Goal: Task Accomplishment & Management: Complete application form

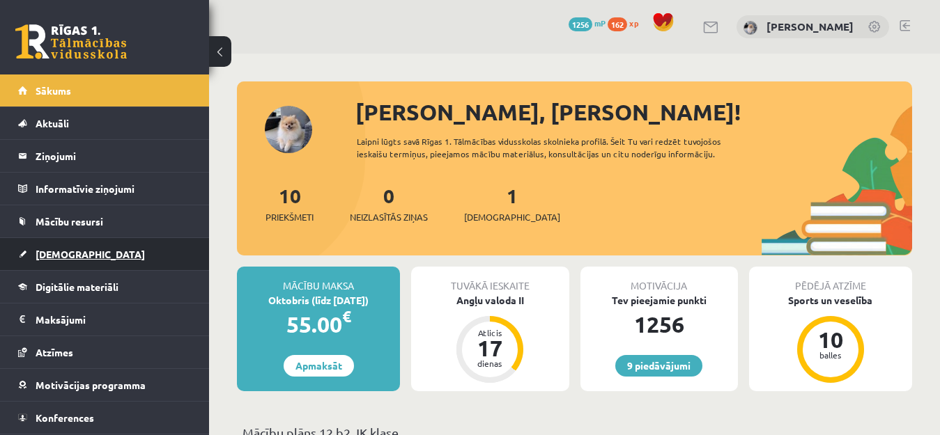
click at [63, 259] on span "[DEMOGRAPHIC_DATA]" at bounding box center [90, 254] width 109 height 13
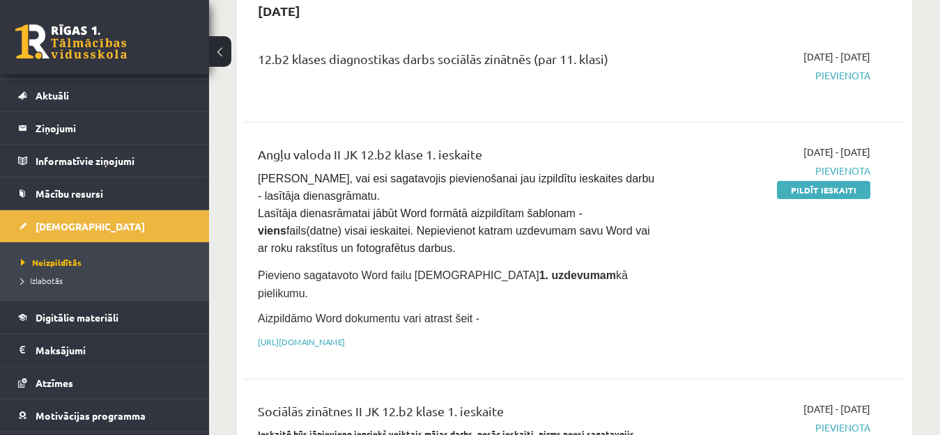
scroll to position [164, 0]
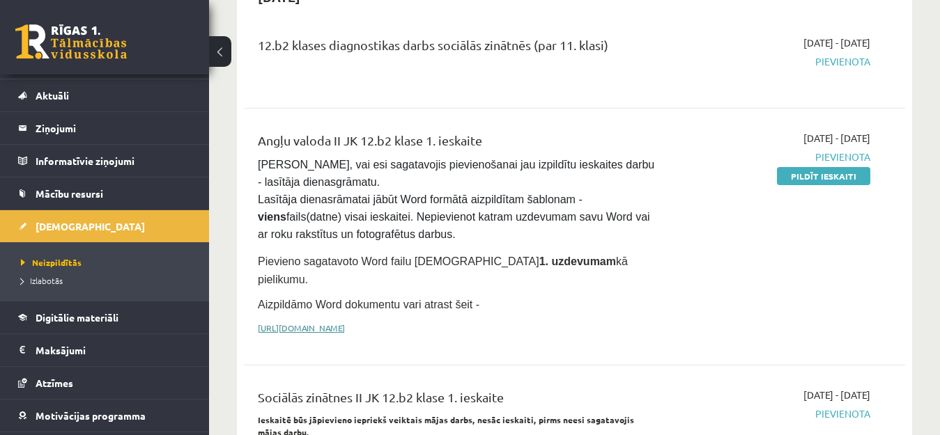
click at [325, 322] on link "[URL][DOMAIN_NAME]" at bounding box center [301, 327] width 87 height 11
click at [857, 178] on link "Pildīt ieskaiti" at bounding box center [823, 176] width 93 height 18
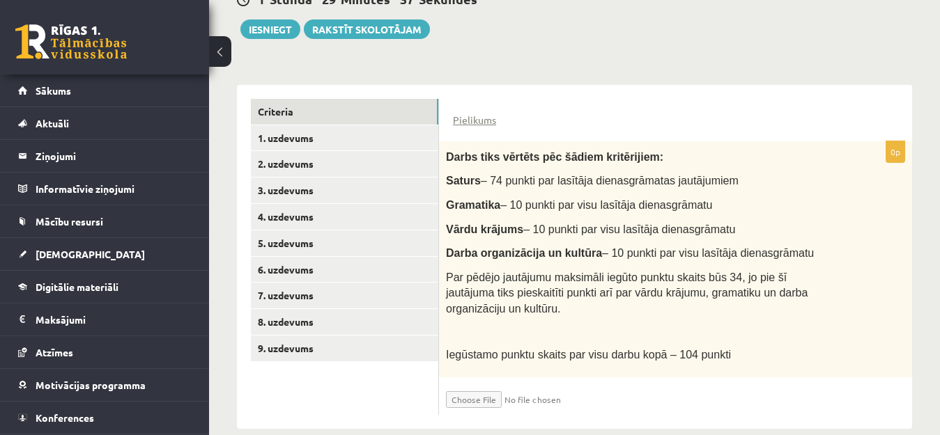
scroll to position [288, 0]
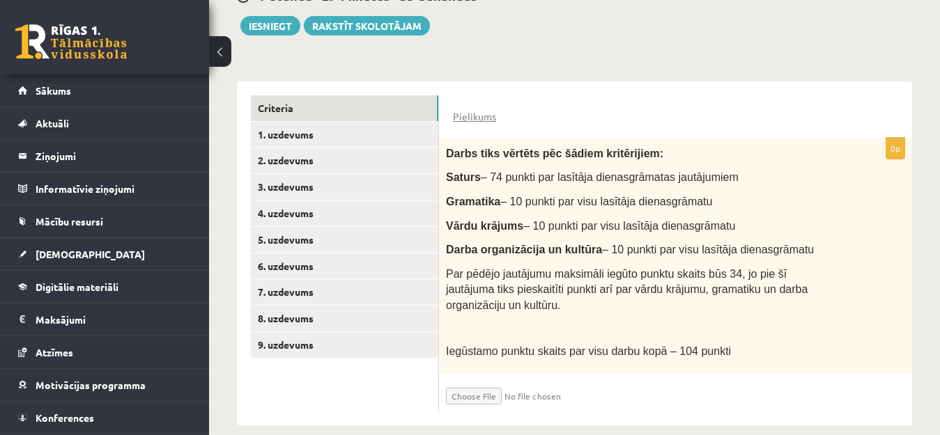
click at [493, 381] on input "file" at bounding box center [529, 393] width 166 height 24
type input "**********"
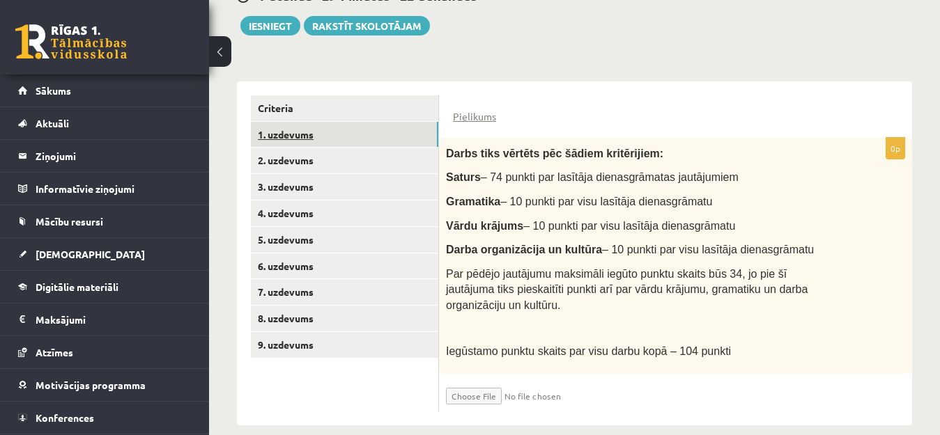
click at [352, 125] on link "1. uzdevums" at bounding box center [344, 135] width 187 height 26
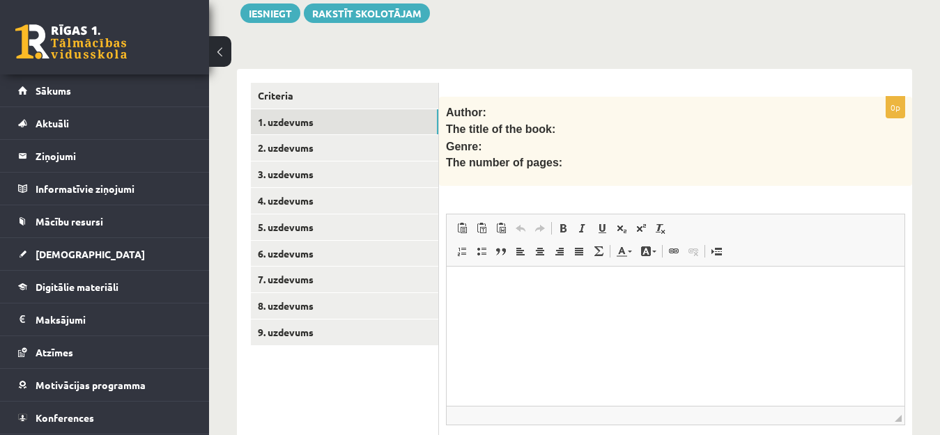
scroll to position [265, 0]
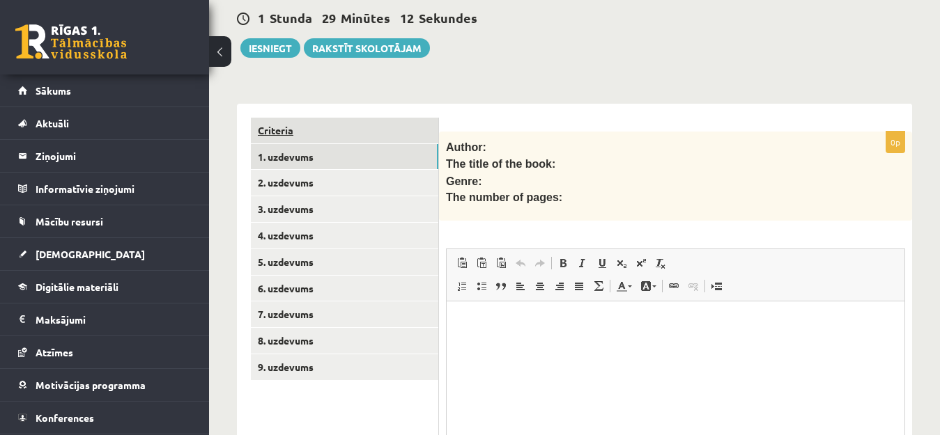
click at [383, 118] on link "Criteria" at bounding box center [344, 131] width 187 height 26
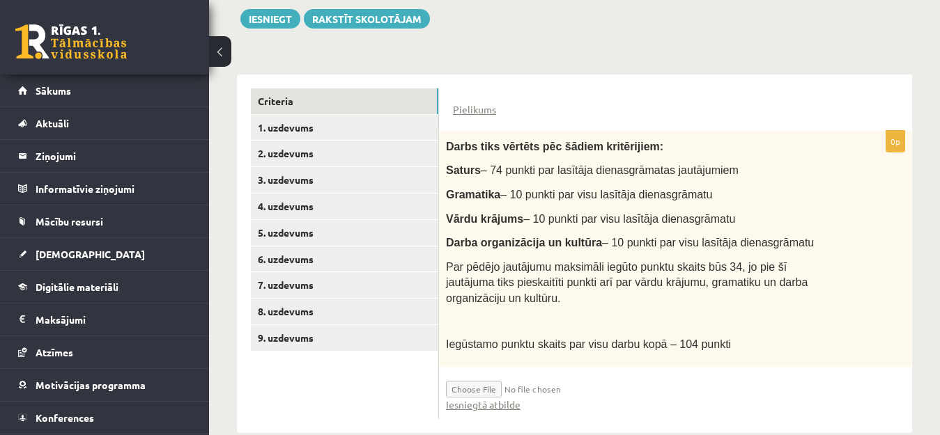
scroll to position [303, 0]
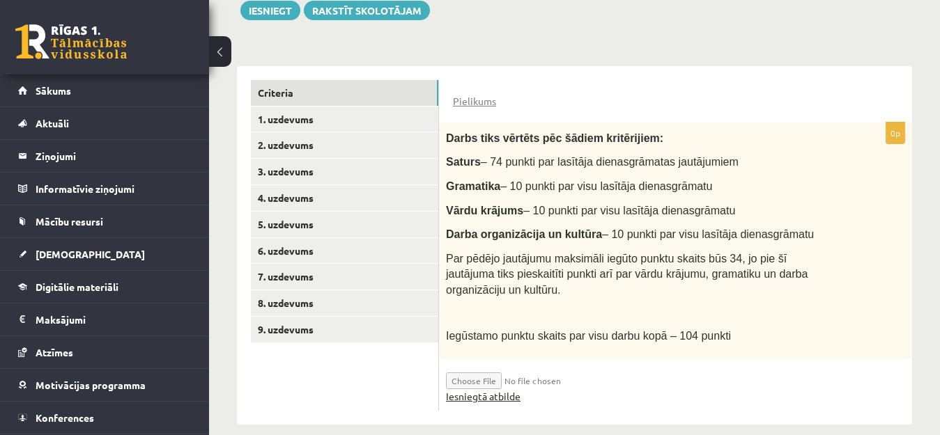
click at [497, 389] on link "Iesniegtā atbilde" at bounding box center [483, 396] width 75 height 15
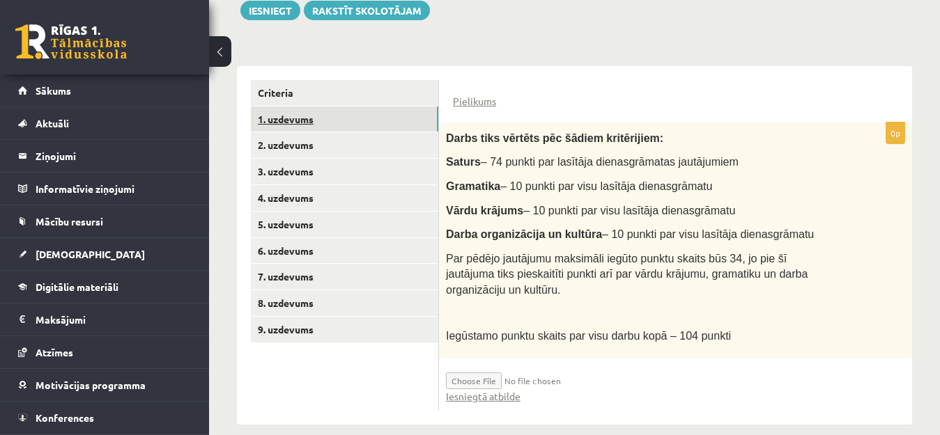
click at [345, 113] on link "1. uzdevums" at bounding box center [344, 120] width 187 height 26
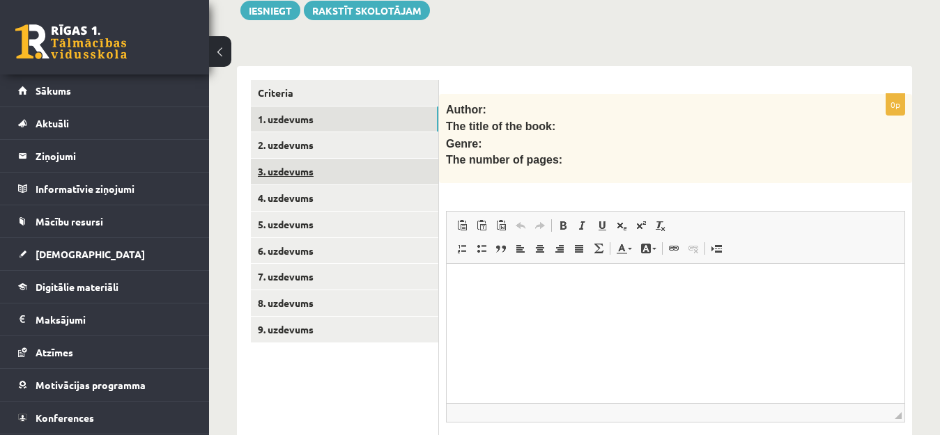
scroll to position [0, 0]
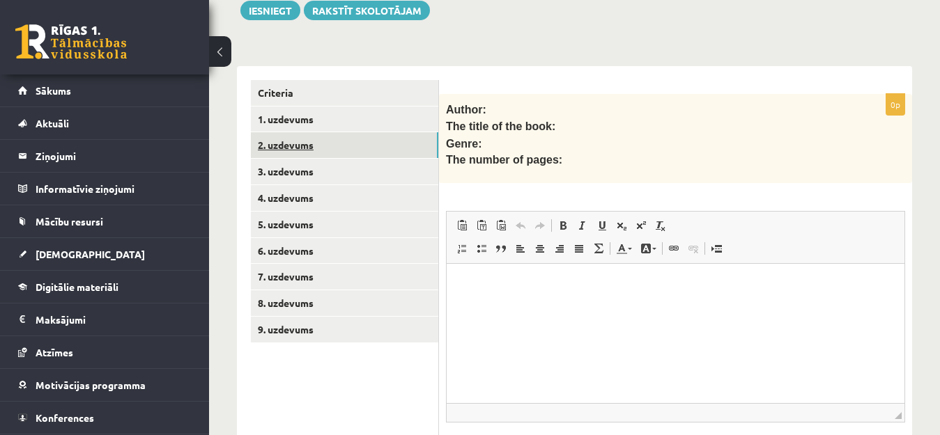
click at [375, 139] on link "2. uzdevums" at bounding box center [344, 145] width 187 height 26
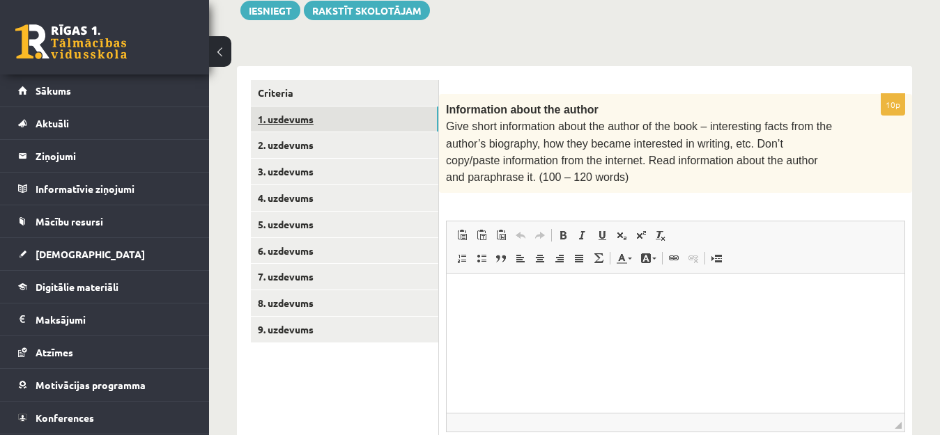
click at [348, 114] on link "1. uzdevums" at bounding box center [344, 120] width 187 height 26
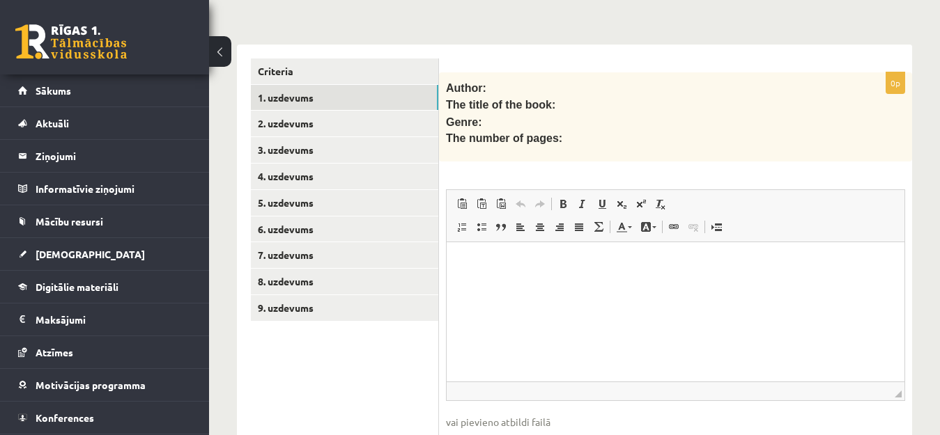
scroll to position [328, 0]
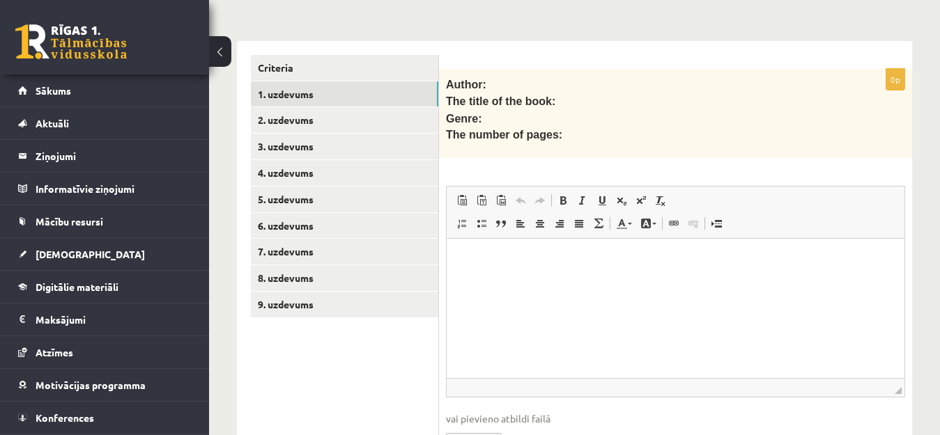
click at [573, 258] on p "Bagātinātā teksta redaktors, wiswyg-editor-user-answer-47024728074660" at bounding box center [675, 260] width 430 height 15
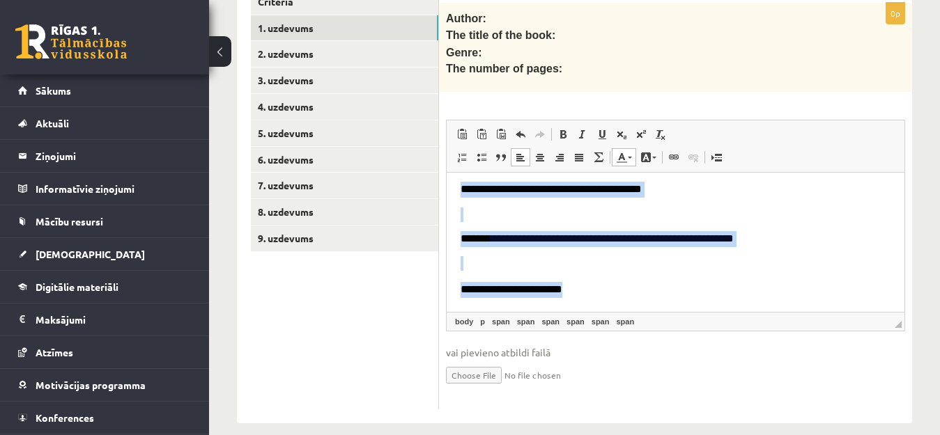
scroll to position [407, 0]
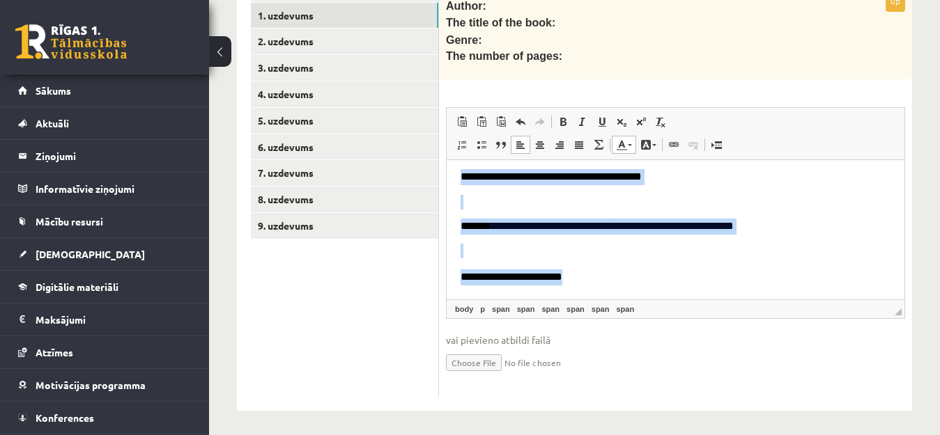
drag, startPoint x: 459, startPoint y: 177, endPoint x: 792, endPoint y: 420, distance: 412.2
click at [792, 299] on html "**********" at bounding box center [675, 203] width 458 height 193
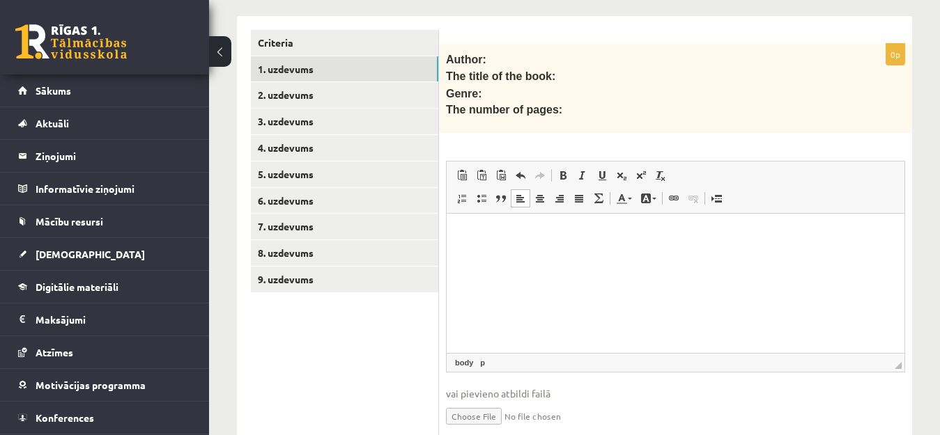
scroll to position [352, 0]
click at [572, 232] on p "**********" at bounding box center [675, 235] width 430 height 15
click at [651, 240] on p "**********" at bounding box center [675, 235] width 430 height 15
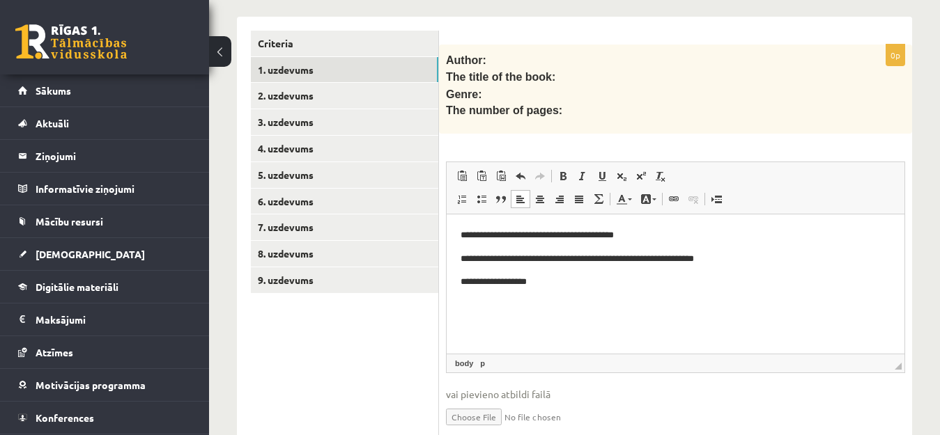
click at [569, 287] on p "**********" at bounding box center [675, 282] width 430 height 15
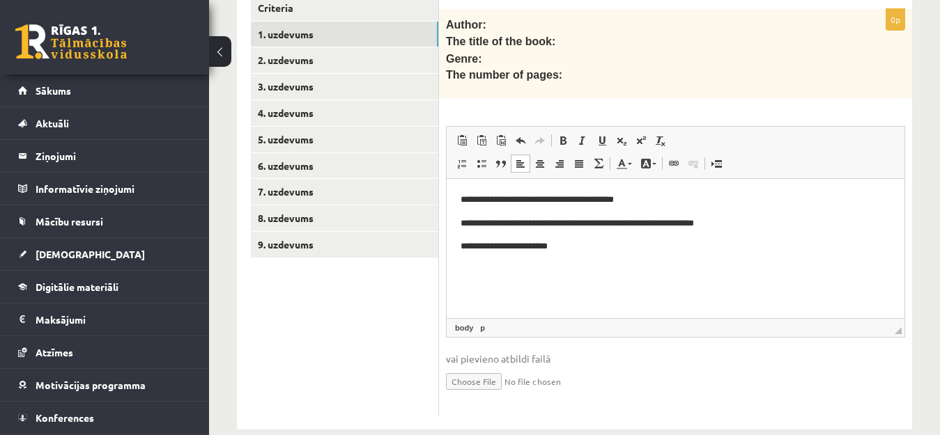
scroll to position [407, 0]
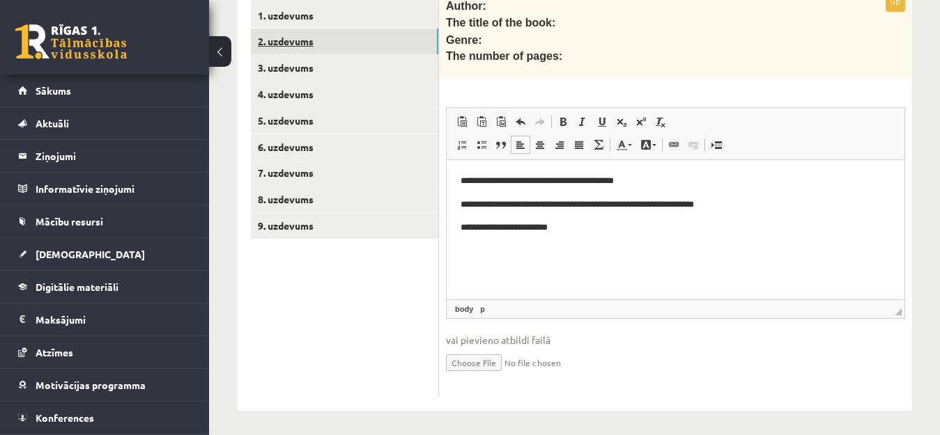
click at [381, 36] on link "2. uzdevums" at bounding box center [344, 42] width 187 height 26
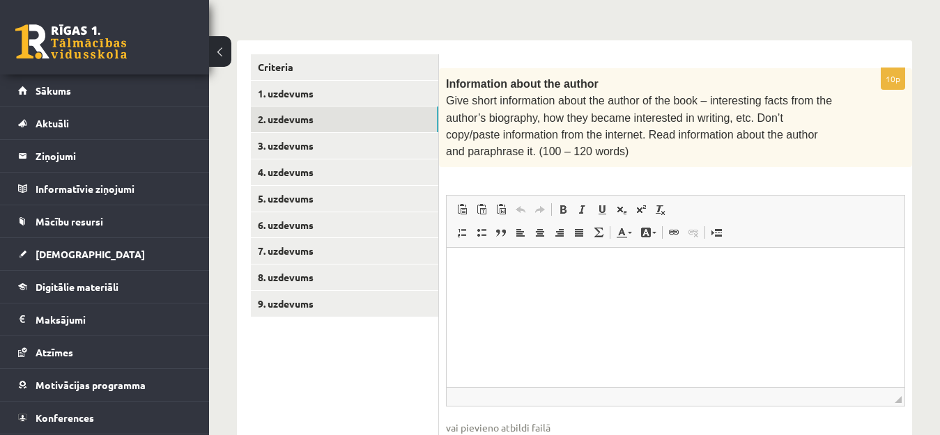
scroll to position [328, 0]
click at [526, 290] on html at bounding box center [675, 269] width 458 height 42
click at [525, 290] on html at bounding box center [675, 269] width 458 height 42
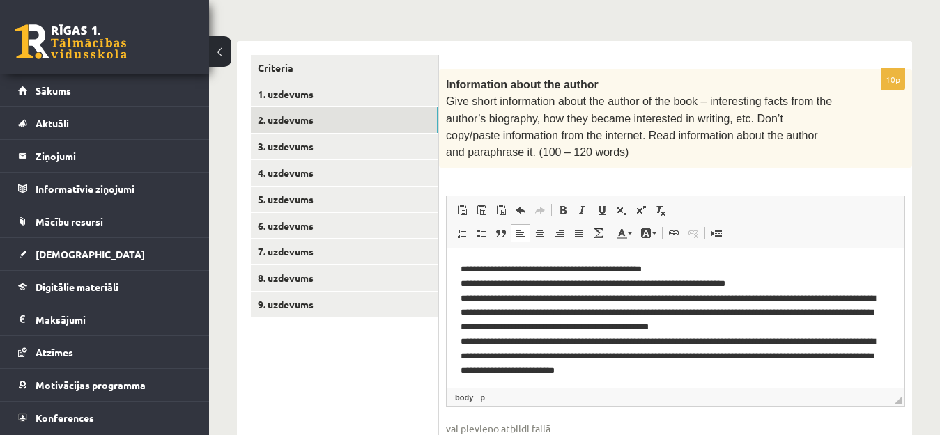
scroll to position [4, 0]
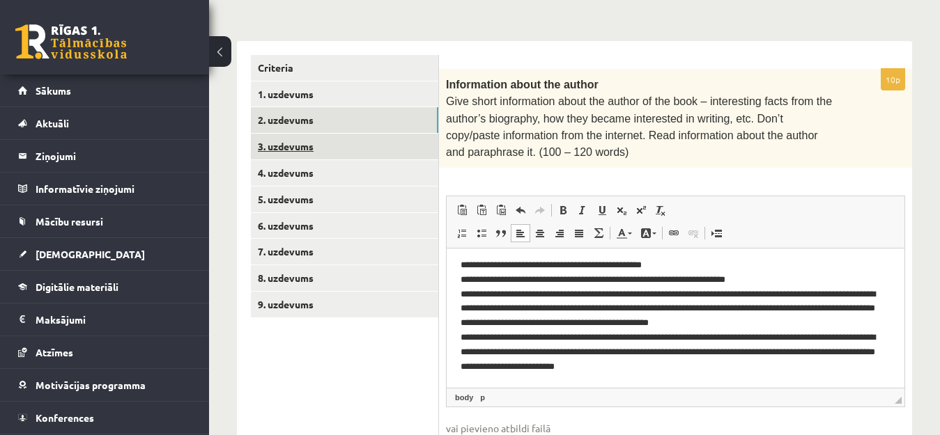
click at [363, 139] on link "3. uzdevums" at bounding box center [344, 147] width 187 height 26
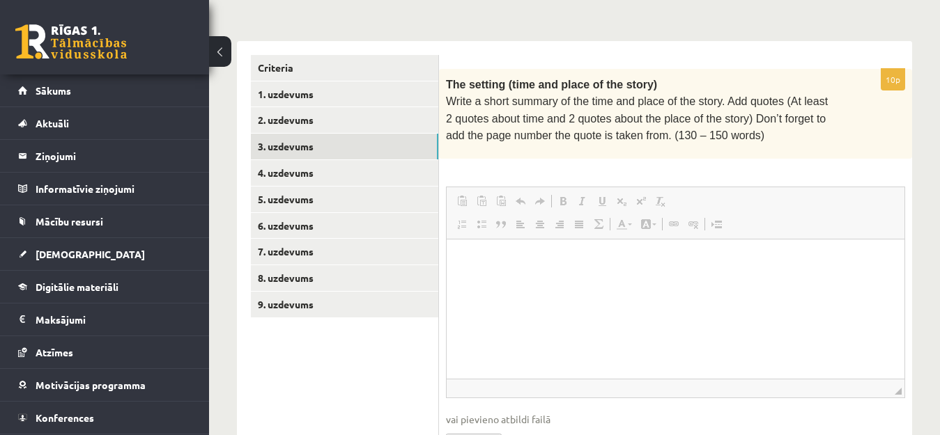
scroll to position [0, 0]
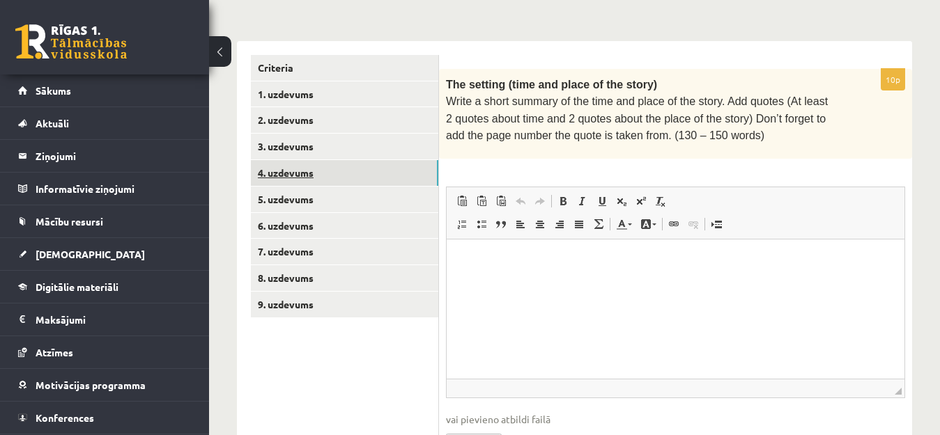
click at [302, 176] on link "4. uzdevums" at bounding box center [344, 173] width 187 height 26
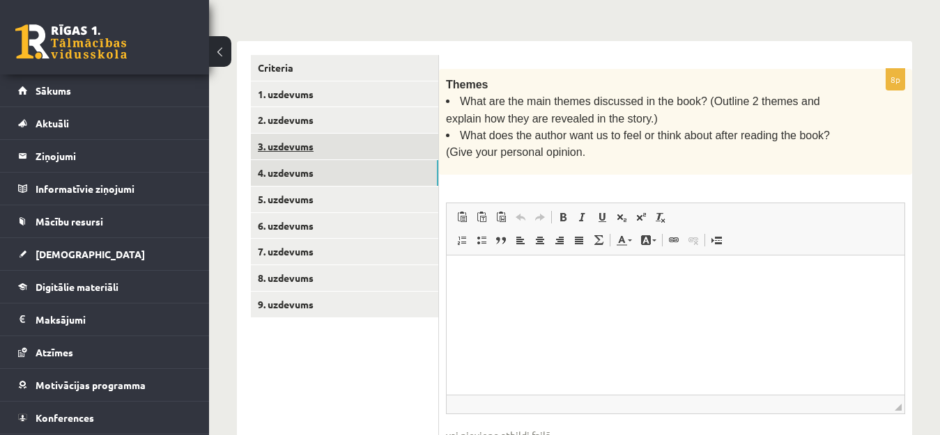
click at [302, 153] on link "3. uzdevums" at bounding box center [344, 147] width 187 height 26
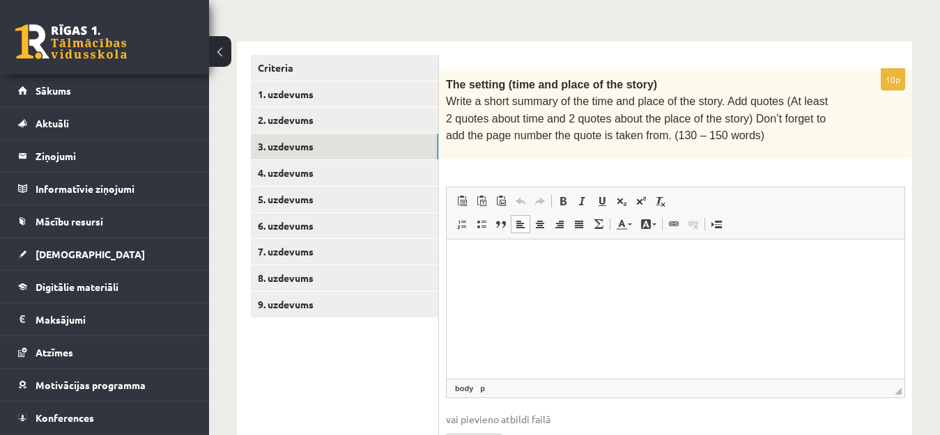
click at [649, 267] on p "Bagātinātā teksta redaktors, wiswyg-editor-user-answer-47024970992920" at bounding box center [675, 261] width 430 height 15
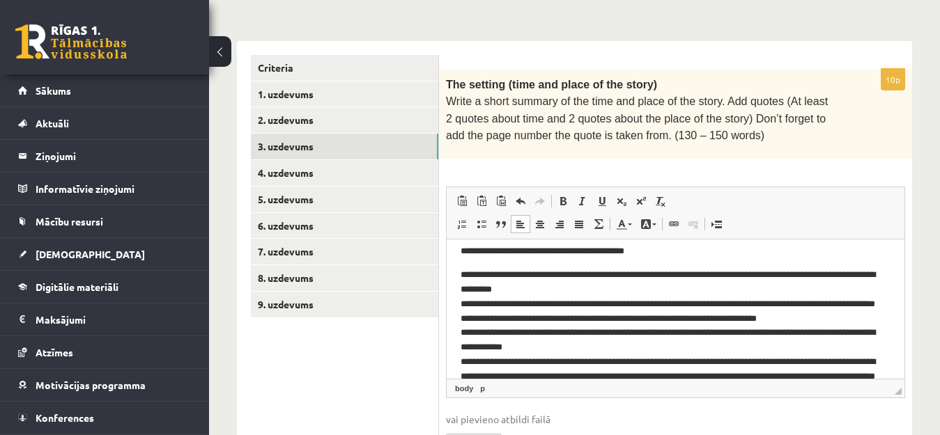
scroll to position [109, 0]
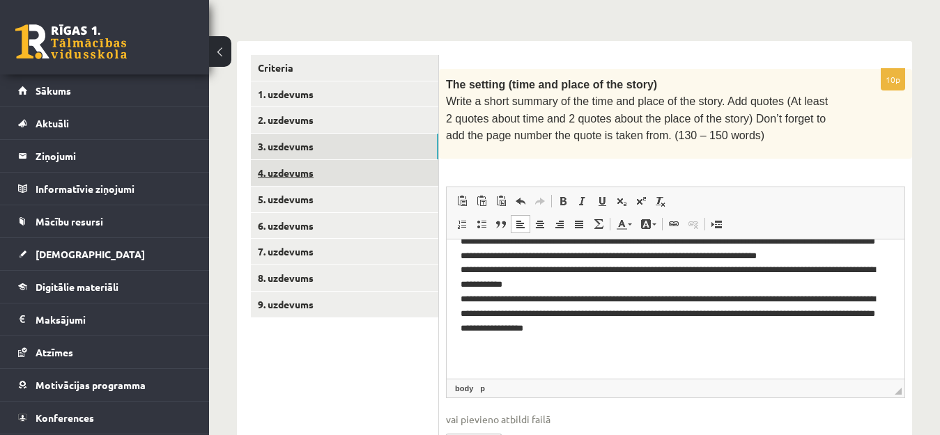
click at [410, 167] on link "4. uzdevums" at bounding box center [344, 173] width 187 height 26
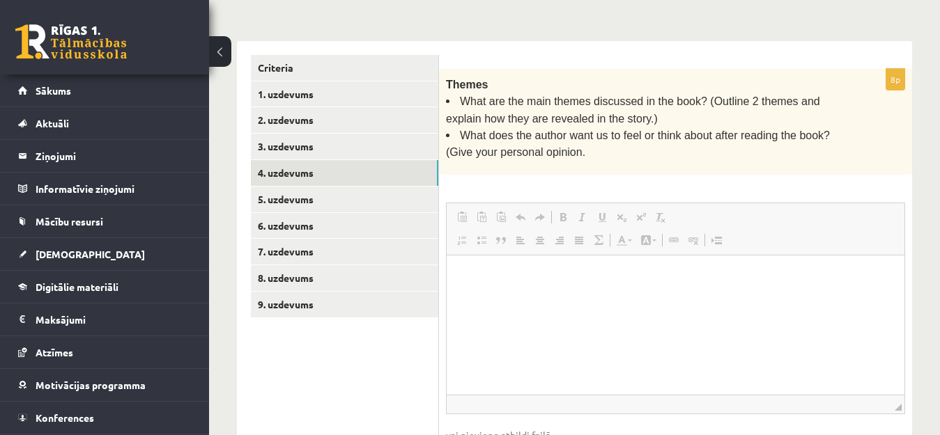
scroll to position [0, 0]
click at [529, 276] on p "Bagātinātā teksta redaktors, wiswyg-editor-user-answer-47025017038360" at bounding box center [675, 276] width 430 height 15
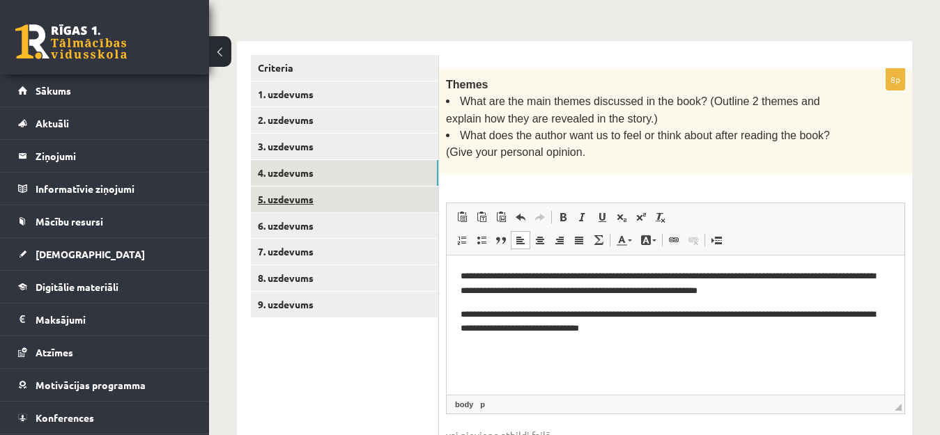
click at [354, 187] on link "5. uzdevums" at bounding box center [344, 200] width 187 height 26
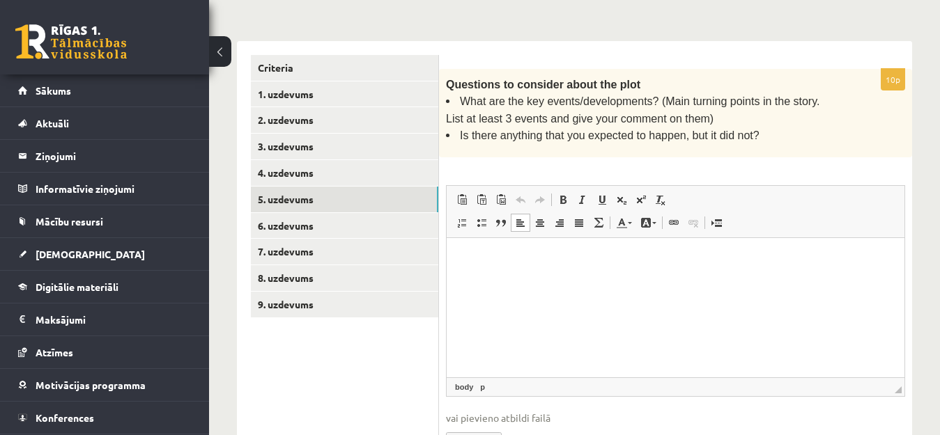
click at [501, 260] on p "Bagātinātā teksta redaktors, wiswyg-editor-user-answer-47024915211920" at bounding box center [675, 259] width 430 height 15
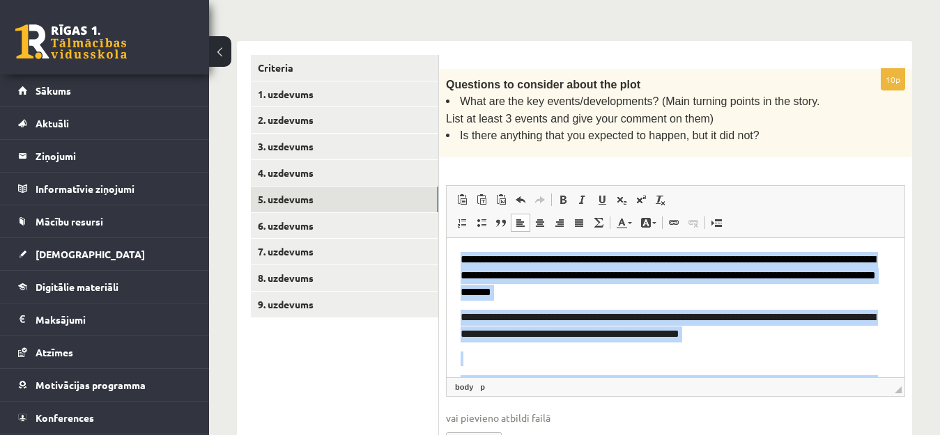
drag, startPoint x: 493, startPoint y: 354, endPoint x: 421, endPoint y: 111, distance: 252.8
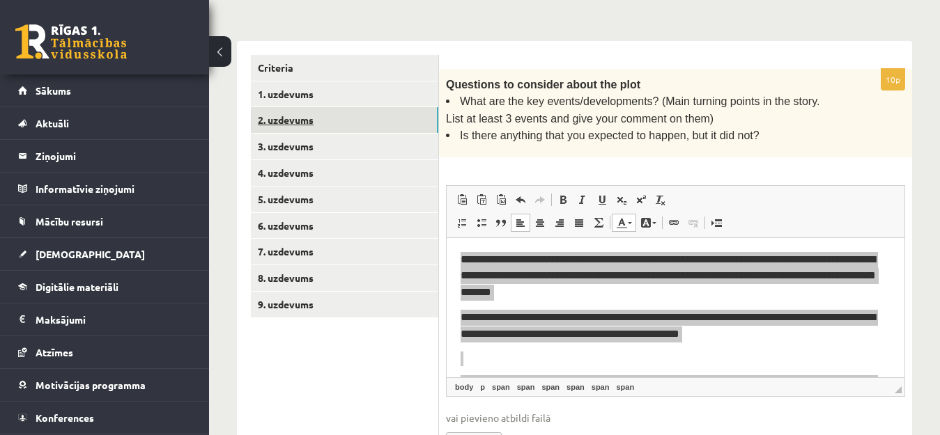
click at [421, 107] on link "2. uzdevums" at bounding box center [344, 120] width 187 height 26
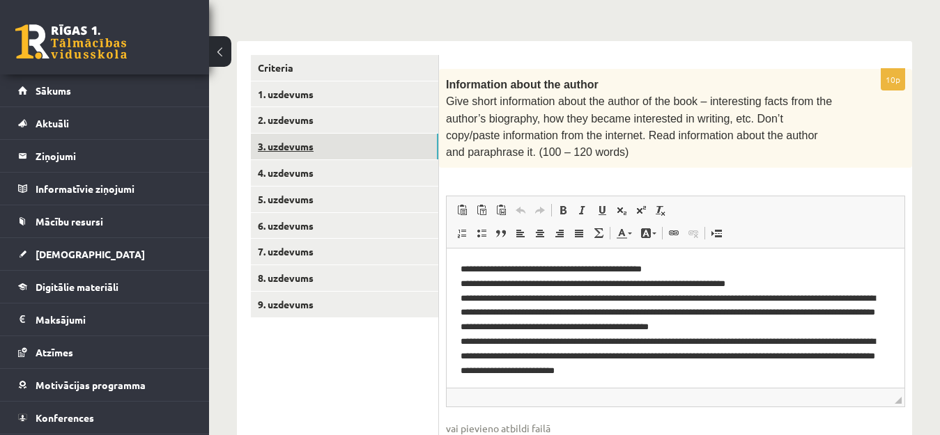
click at [325, 146] on link "3. uzdevums" at bounding box center [344, 147] width 187 height 26
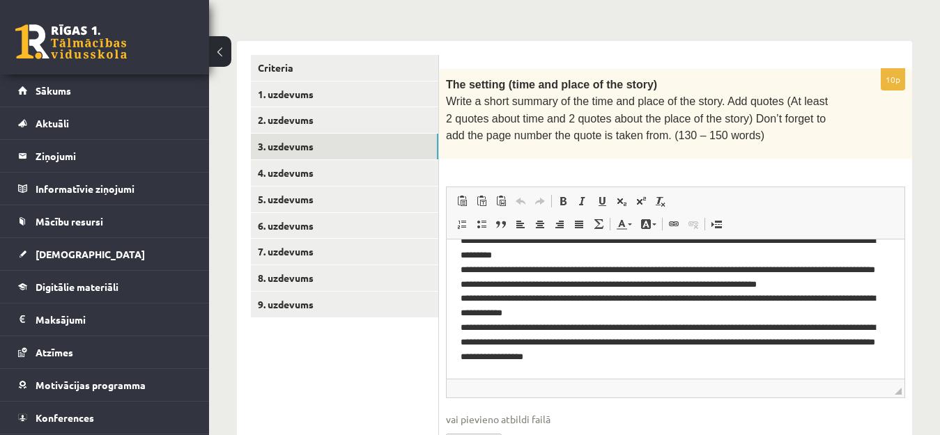
scroll to position [91, 0]
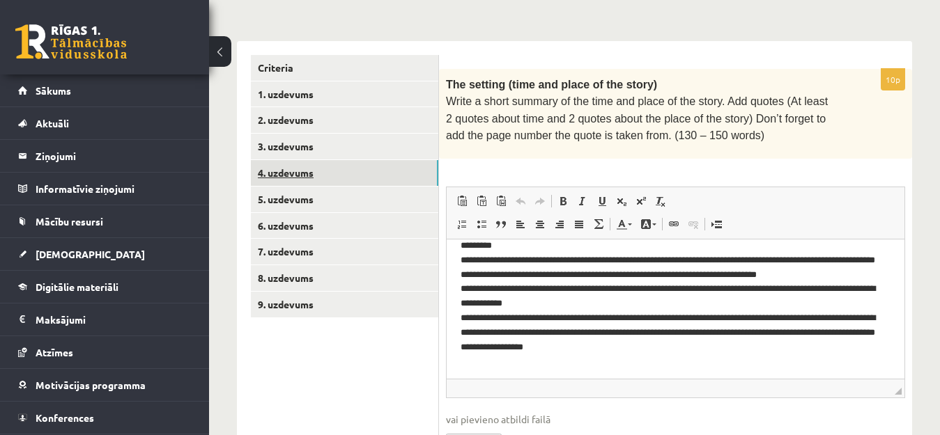
click at [300, 164] on link "4. uzdevums" at bounding box center [344, 173] width 187 height 26
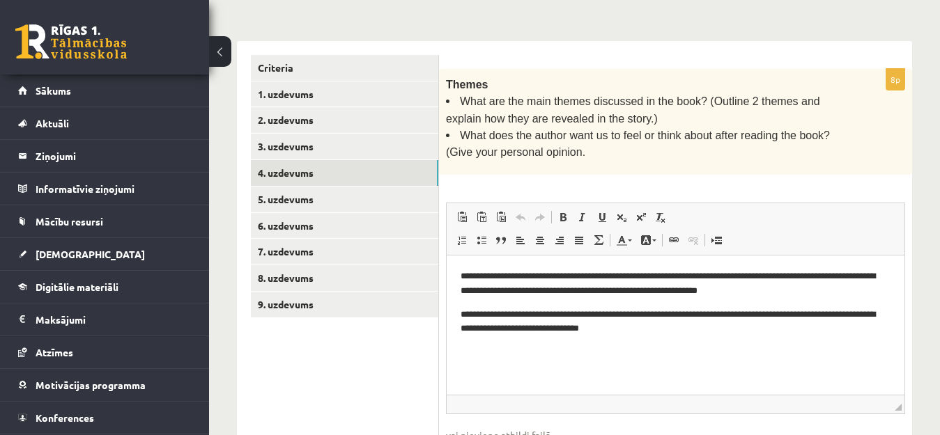
scroll to position [0, 0]
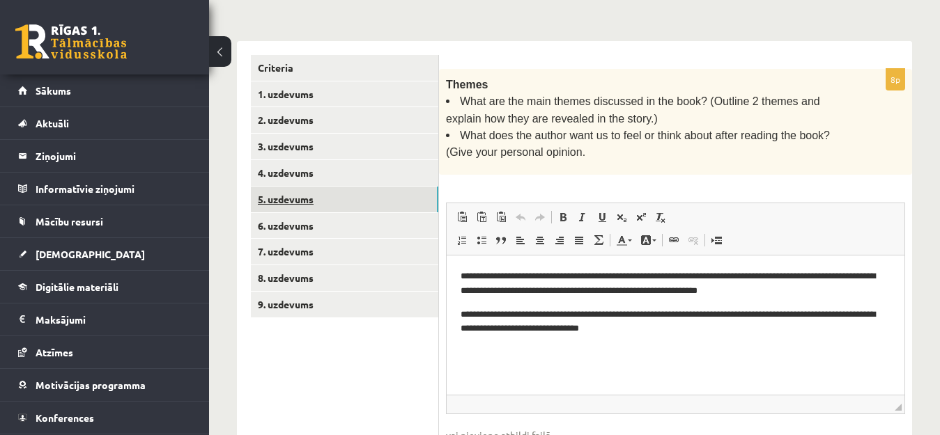
click at [291, 194] on link "5. uzdevums" at bounding box center [344, 200] width 187 height 26
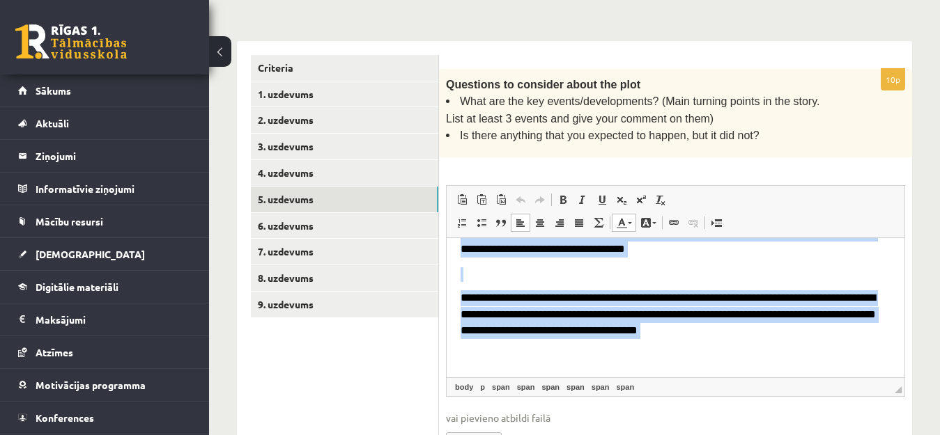
scroll to position [380, 0]
drag, startPoint x: 459, startPoint y: 256, endPoint x: 755, endPoint y: 371, distance: 317.3
click at [755, 371] on html "**********" at bounding box center [675, 158] width 458 height 438
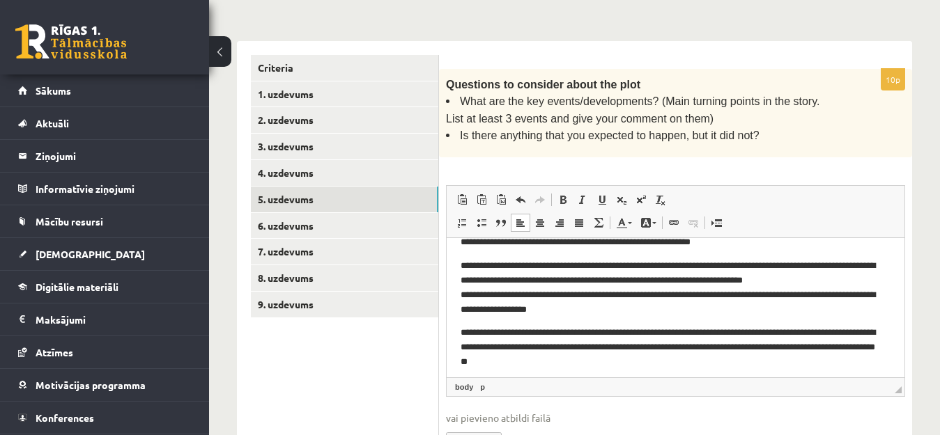
scroll to position [157, 0]
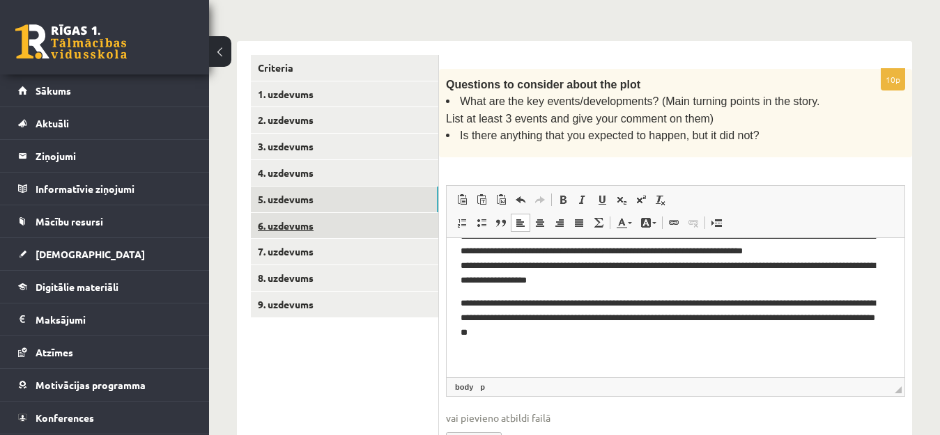
click at [384, 224] on link "6. uzdevums" at bounding box center [344, 226] width 187 height 26
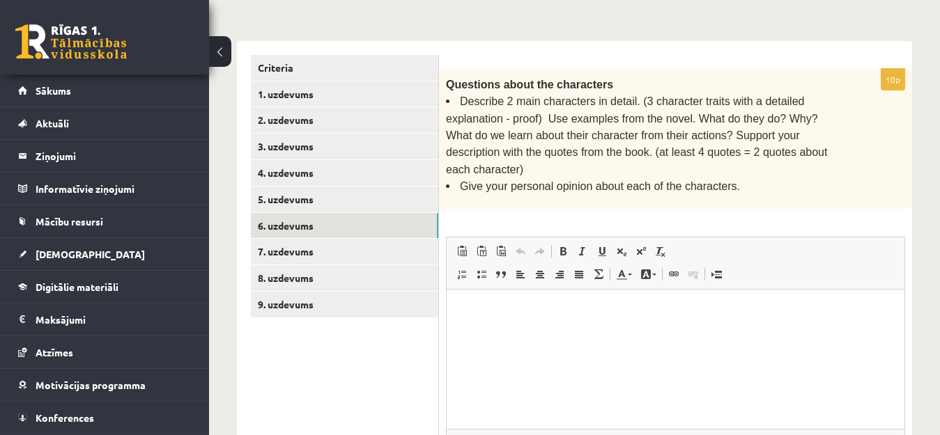
scroll to position [0, 0]
click at [531, 311] on p "Bagātinātā teksta redaktors, wiswyg-editor-user-answer-47024830695460" at bounding box center [675, 310] width 430 height 15
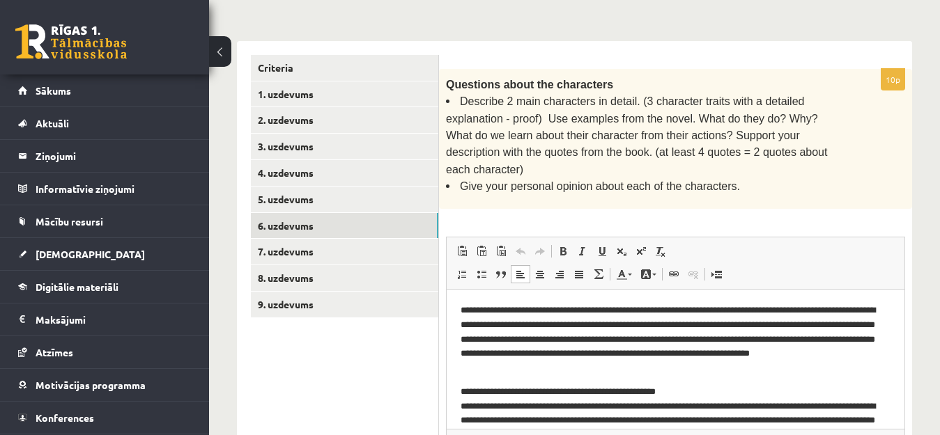
scroll to position [536, 0]
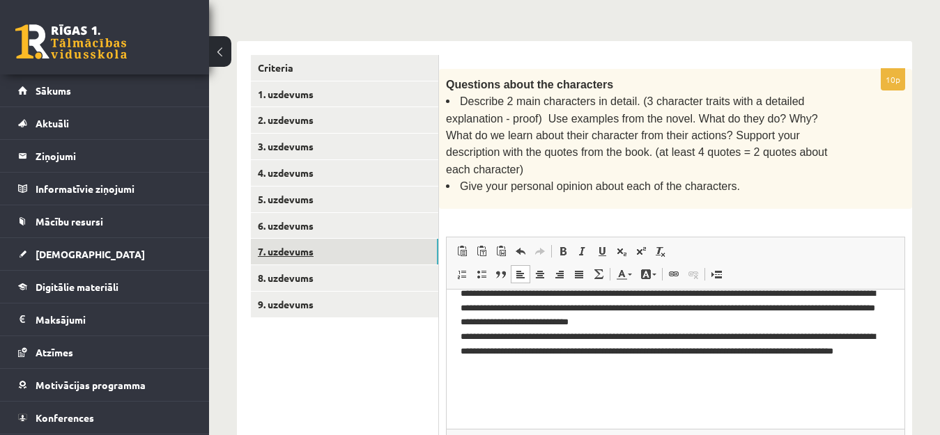
click at [315, 243] on link "7. uzdevums" at bounding box center [344, 252] width 187 height 26
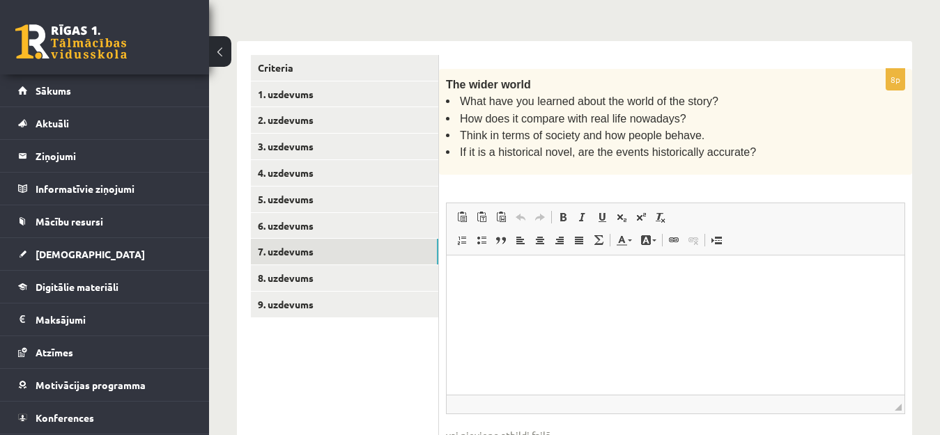
scroll to position [0, 0]
click at [521, 297] on html at bounding box center [675, 276] width 458 height 42
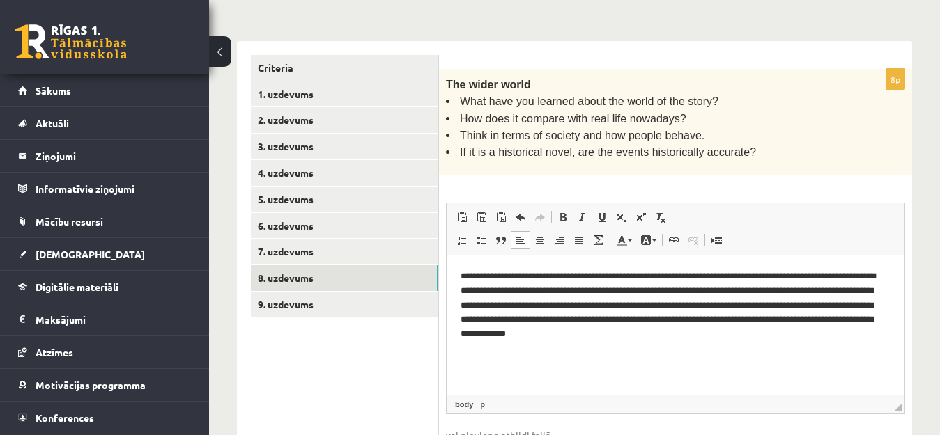
click at [361, 277] on link "8. uzdevums" at bounding box center [344, 278] width 187 height 26
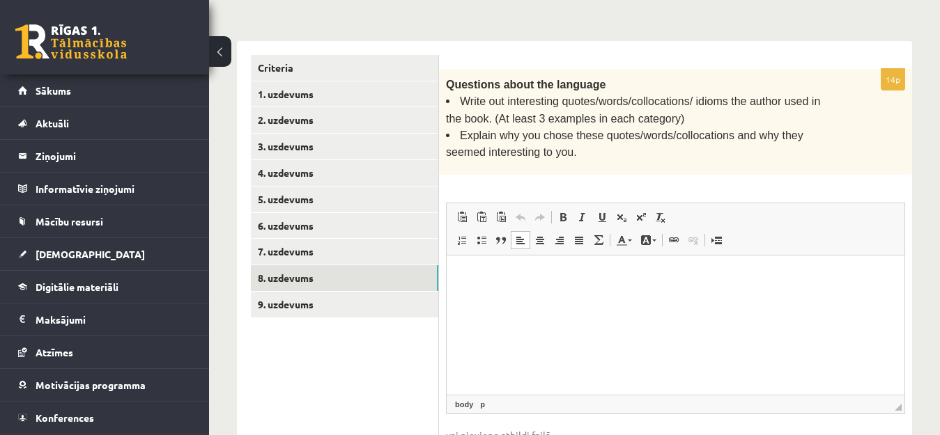
click at [489, 283] on html at bounding box center [675, 276] width 458 height 42
paste body "Bagātinātā teksta redaktors, wiswyg-editor-user-answer-47024773896620"
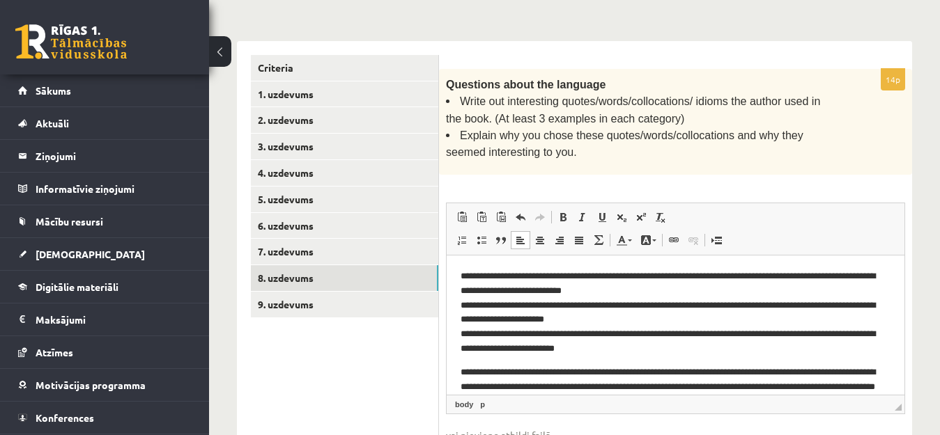
scroll to position [11, 0]
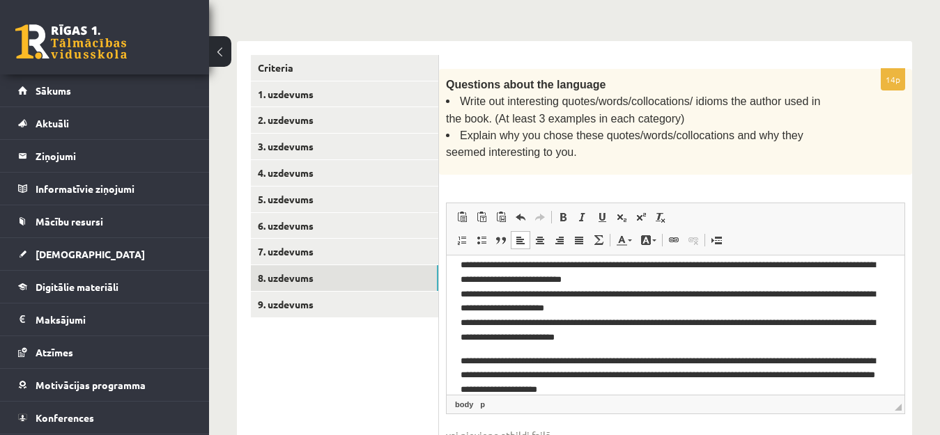
click at [477, 260] on p "**********" at bounding box center [669, 301] width 418 height 87
click at [478, 291] on p "**********" at bounding box center [669, 301] width 418 height 87
click at [474, 320] on p "**********" at bounding box center [669, 301] width 418 height 87
click at [478, 322] on p "**********" at bounding box center [669, 301] width 418 height 87
click at [476, 322] on p "**********" at bounding box center [669, 301] width 418 height 87
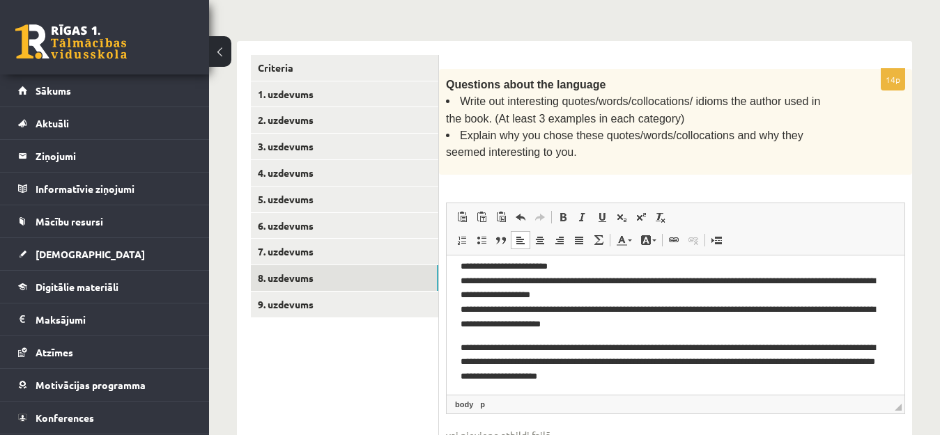
scroll to position [28, 0]
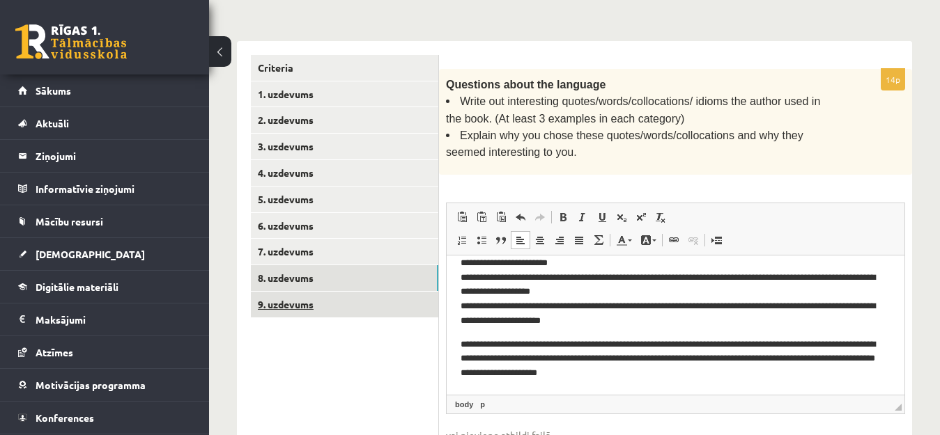
click at [297, 302] on link "9. uzdevums" at bounding box center [344, 305] width 187 height 26
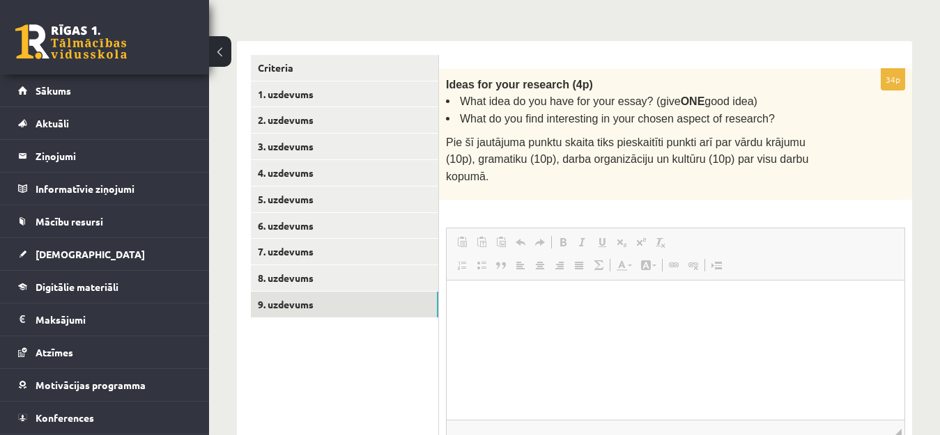
scroll to position [0, 0]
click at [501, 302] on p "Bagātinātā teksta redaktors, wiswyg-editor-user-answer-47024910345620" at bounding box center [675, 302] width 430 height 15
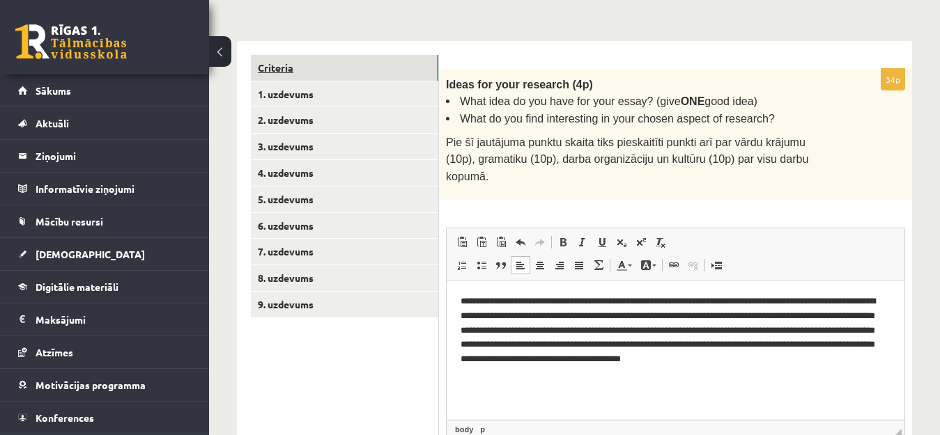
click at [321, 59] on link "Criteria" at bounding box center [344, 68] width 187 height 26
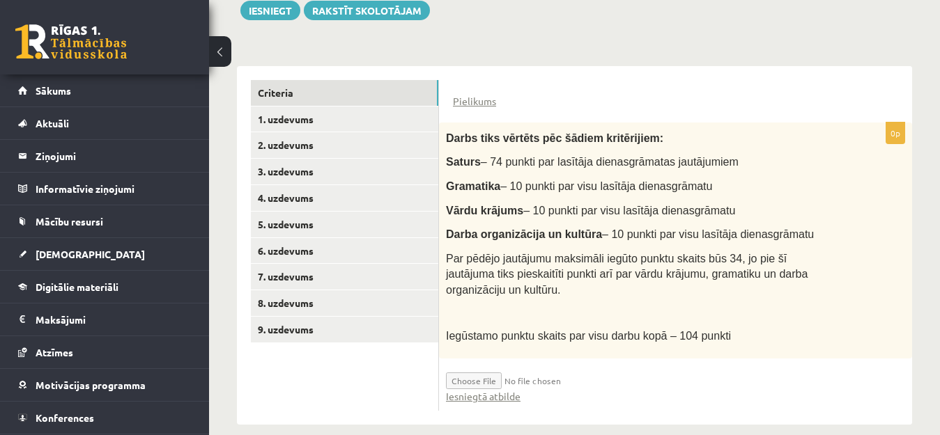
click at [497, 367] on input "file" at bounding box center [529, 378] width 166 height 24
type input "**********"
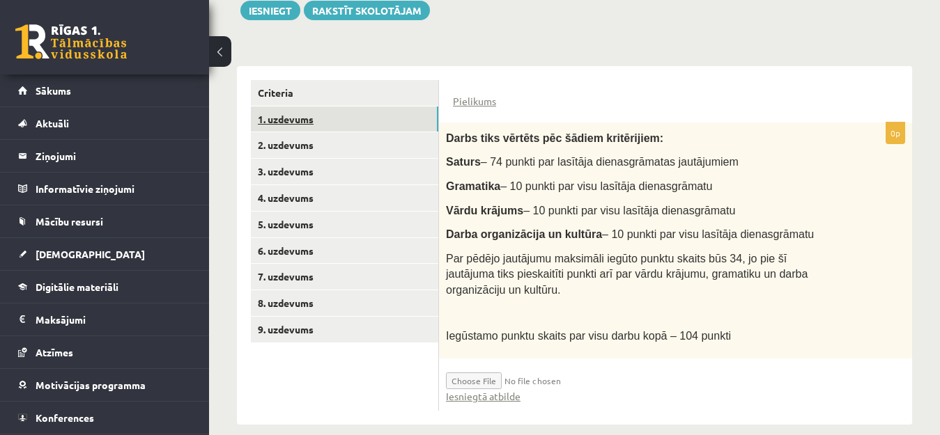
click at [403, 118] on link "1. uzdevums" at bounding box center [344, 120] width 187 height 26
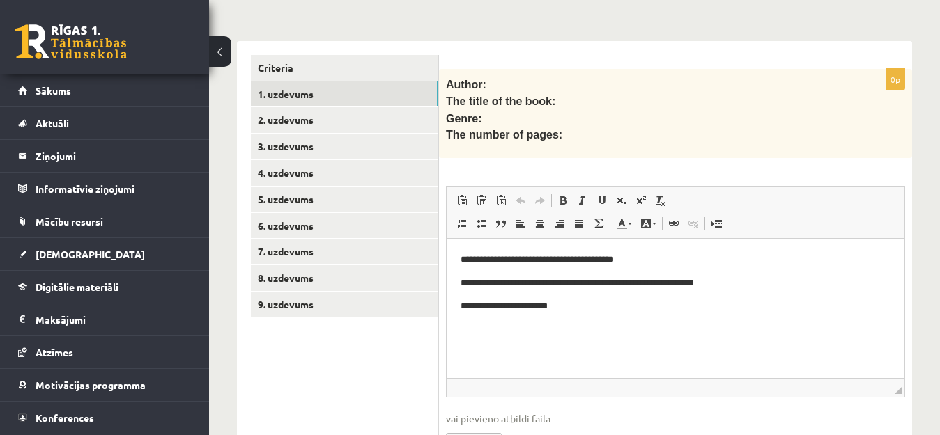
scroll to position [327, 0]
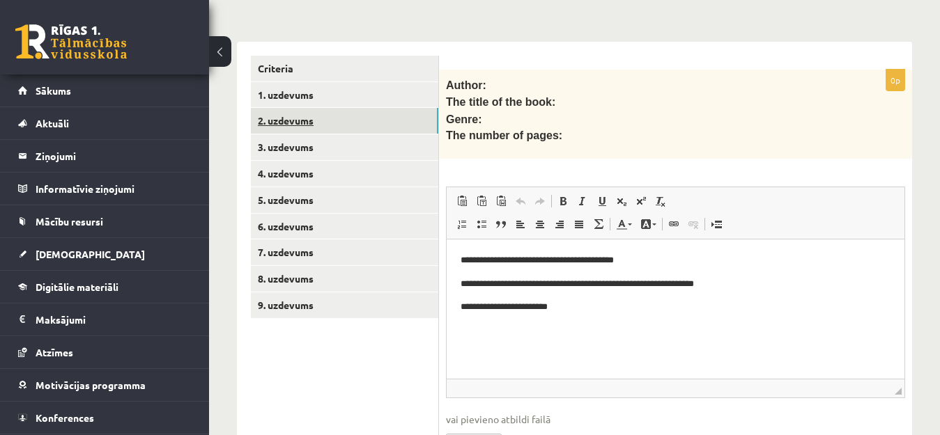
click at [366, 116] on link "2. uzdevums" at bounding box center [344, 121] width 187 height 26
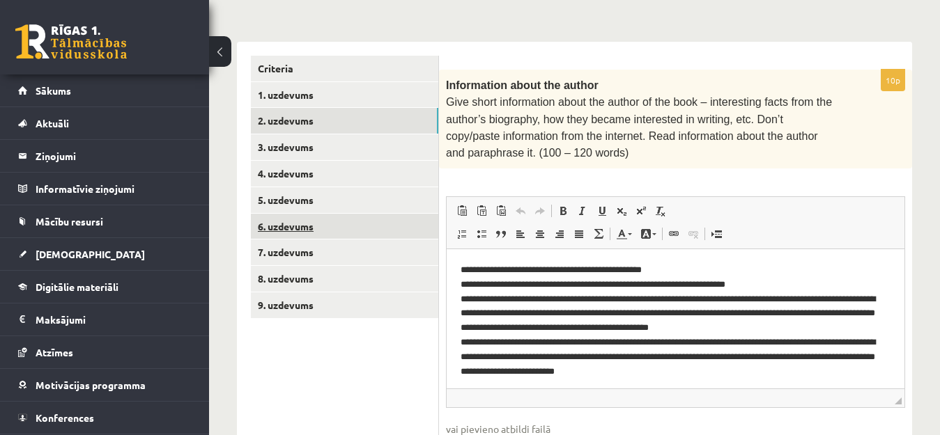
scroll to position [0, 0]
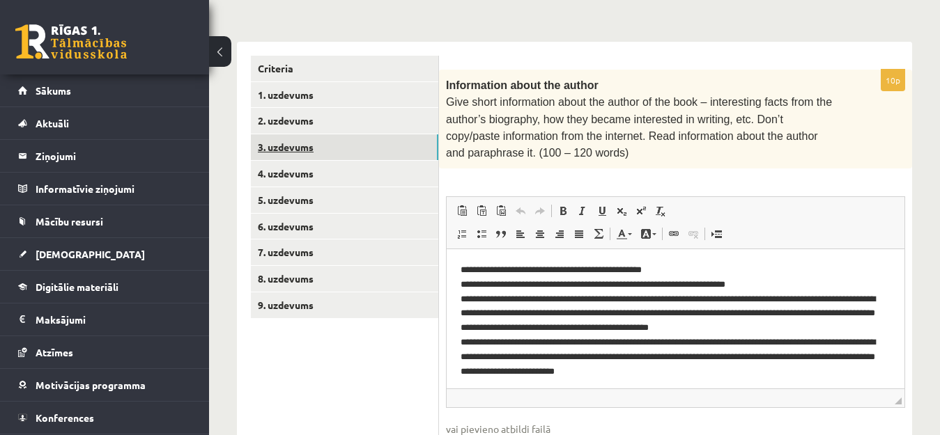
click at [304, 155] on link "3. uzdevums" at bounding box center [344, 147] width 187 height 26
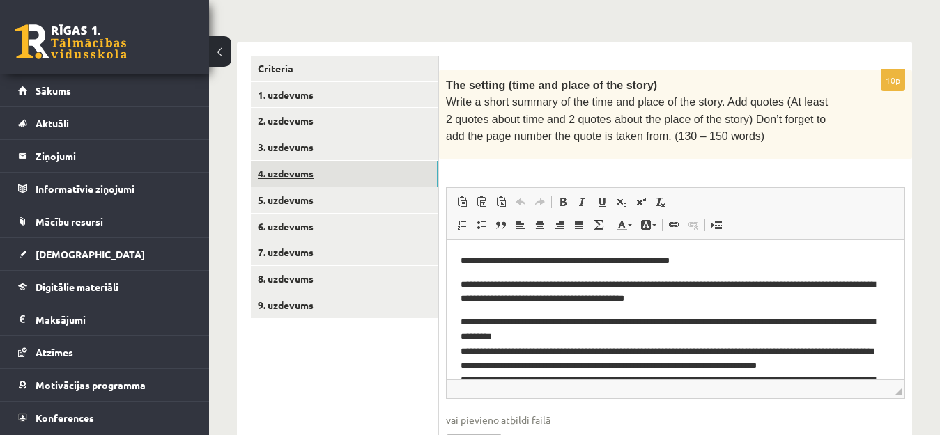
click at [277, 176] on link "4. uzdevums" at bounding box center [344, 174] width 187 height 26
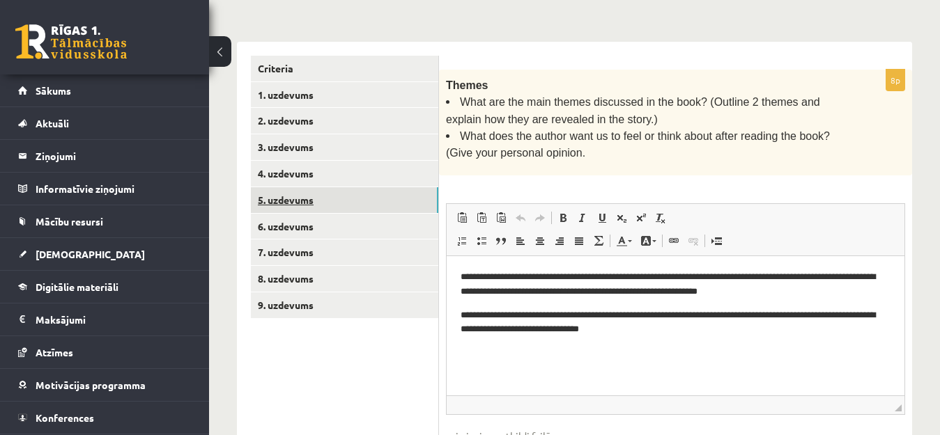
click at [297, 209] on link "5. uzdevums" at bounding box center [344, 200] width 187 height 26
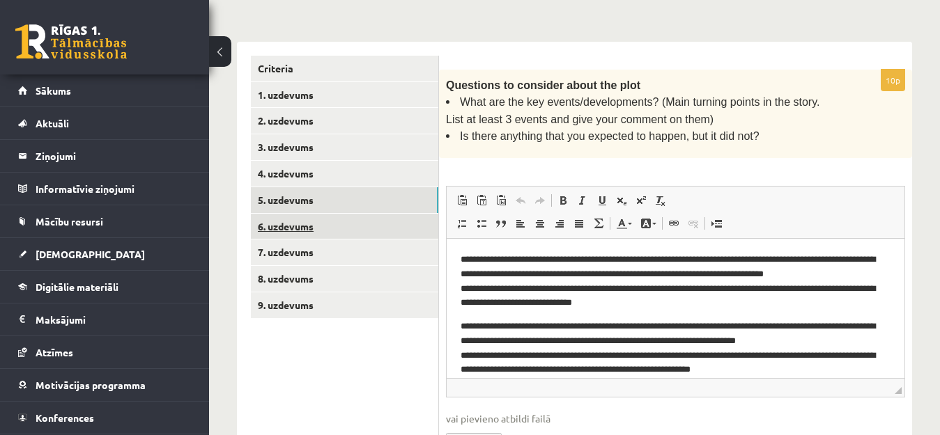
click at [293, 231] on link "6. uzdevums" at bounding box center [344, 227] width 187 height 26
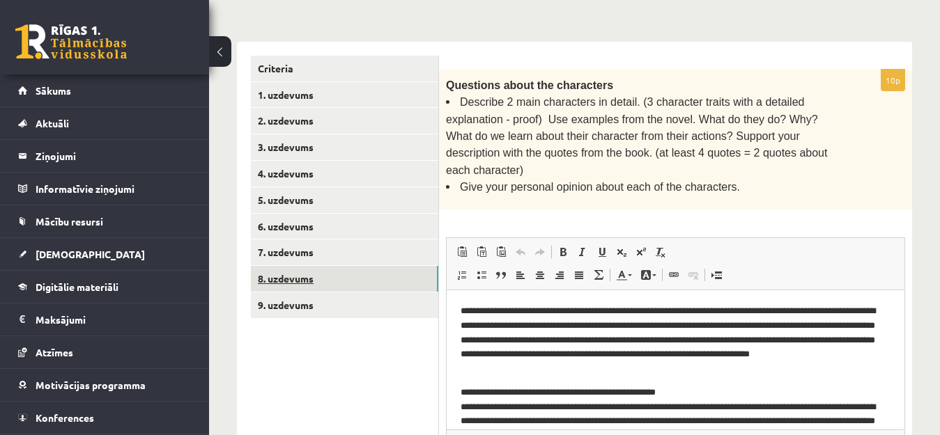
click at [294, 272] on link "8. uzdevums" at bounding box center [344, 279] width 187 height 26
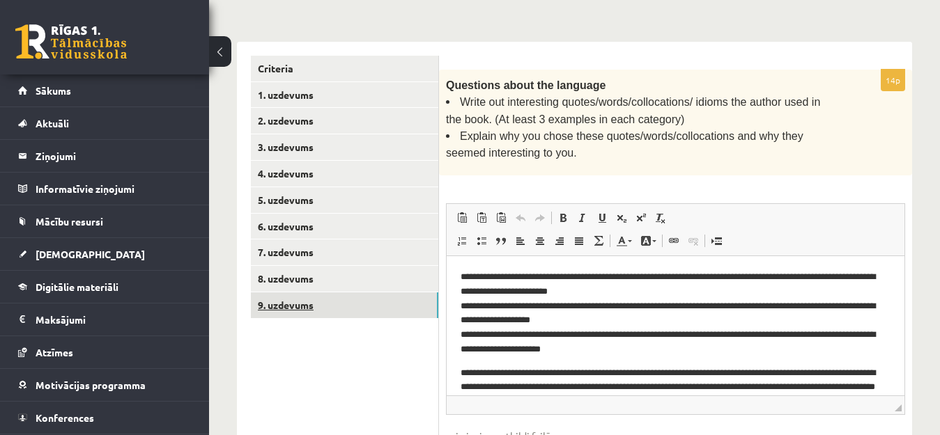
click at [302, 306] on link "9. uzdevums" at bounding box center [344, 306] width 187 height 26
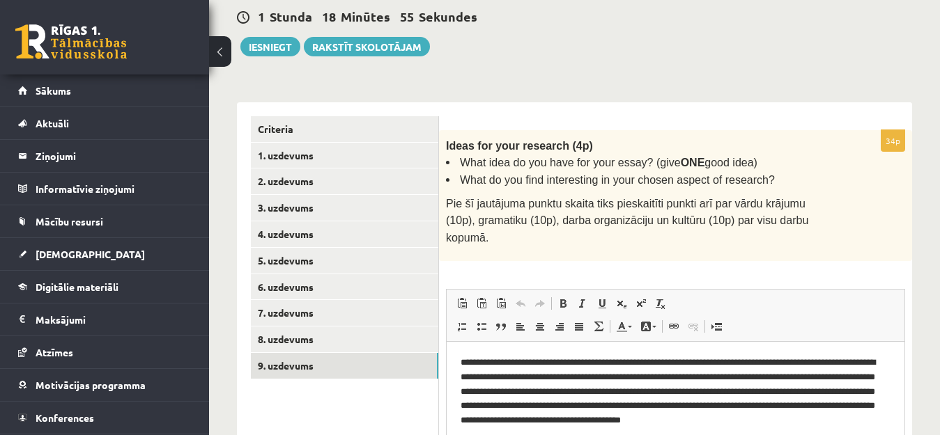
scroll to position [251, 0]
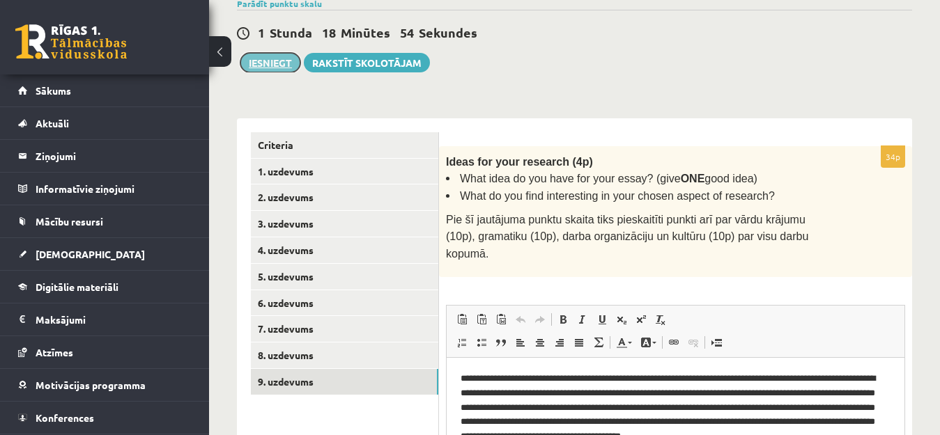
click at [263, 62] on button "Iesniegt" at bounding box center [270, 63] width 60 height 20
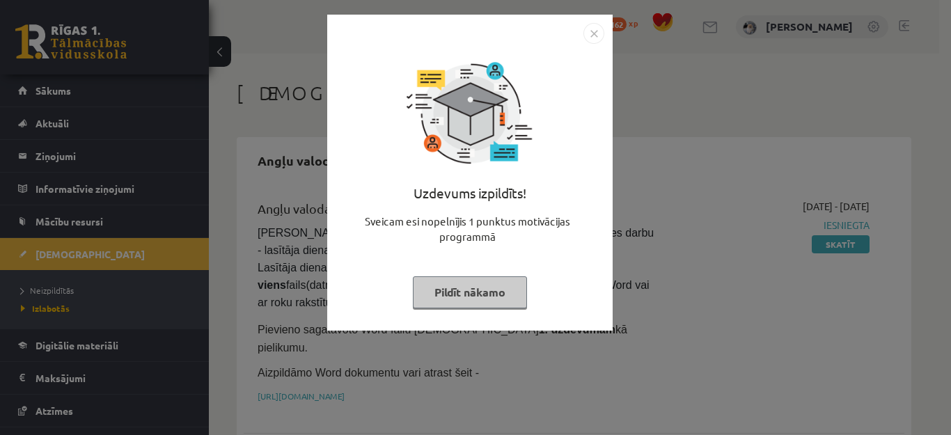
click at [470, 295] on button "Pildīt nākamo" at bounding box center [470, 292] width 114 height 32
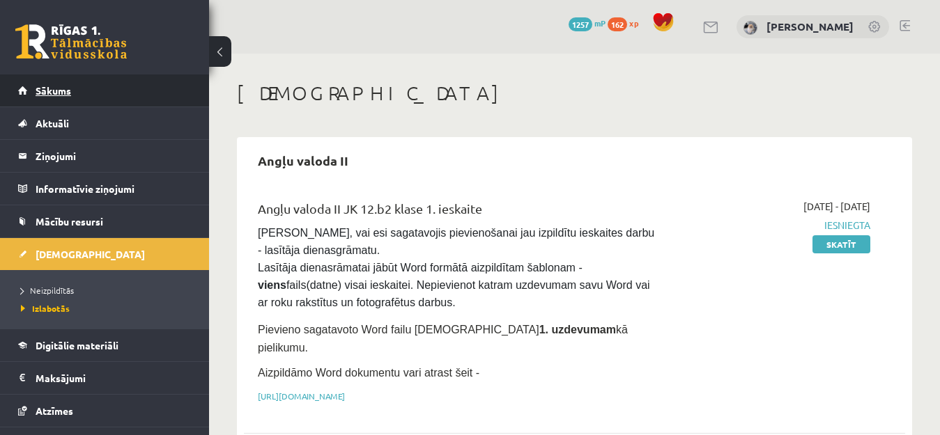
click at [88, 80] on link "Sākums" at bounding box center [104, 91] width 173 height 32
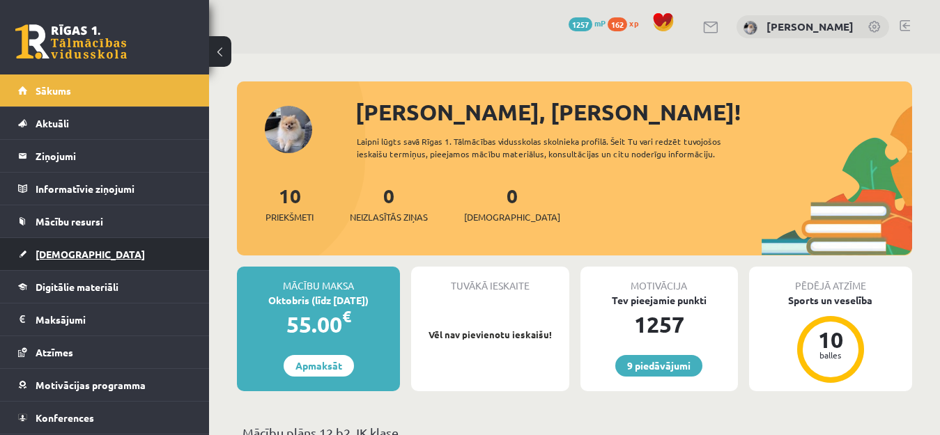
click at [66, 246] on link "[DEMOGRAPHIC_DATA]" at bounding box center [104, 254] width 173 height 32
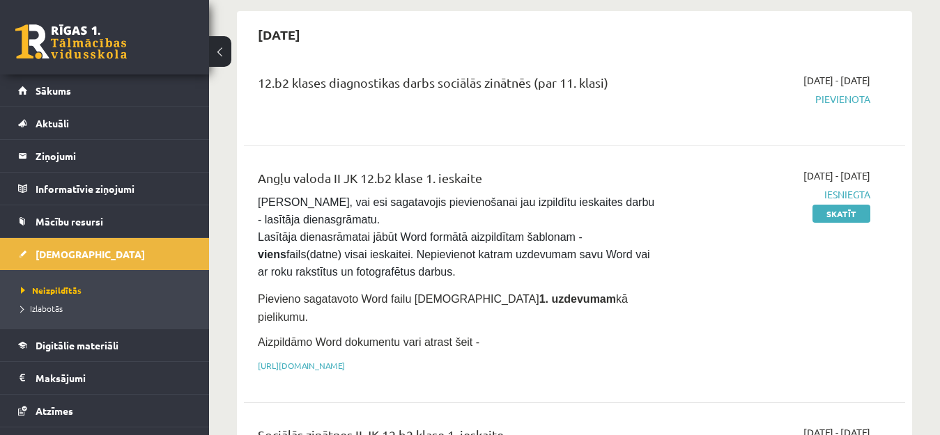
scroll to position [128, 0]
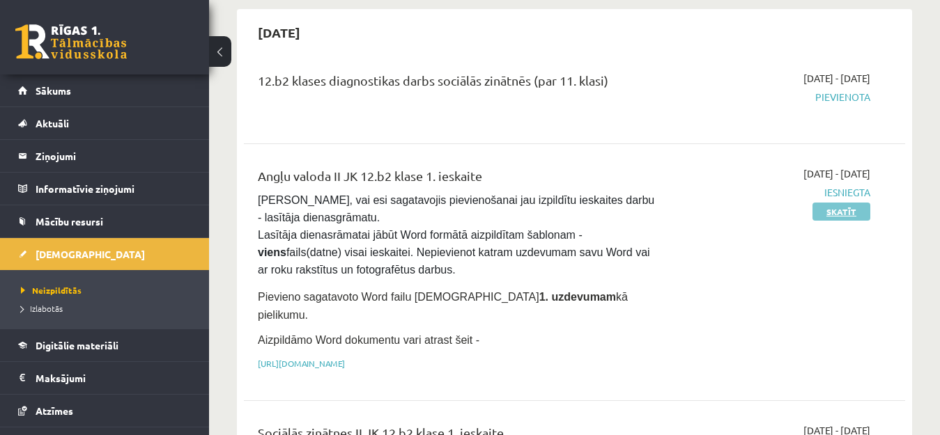
click at [826, 208] on link "Skatīt" at bounding box center [841, 212] width 58 height 18
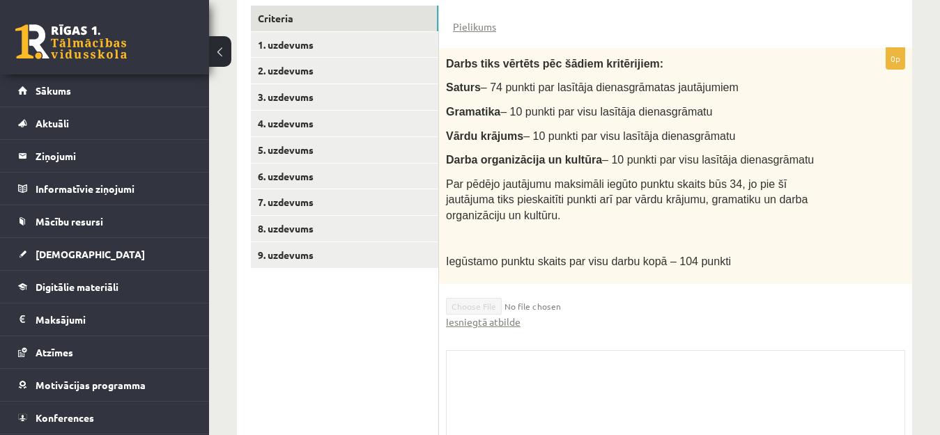
scroll to position [352, 0]
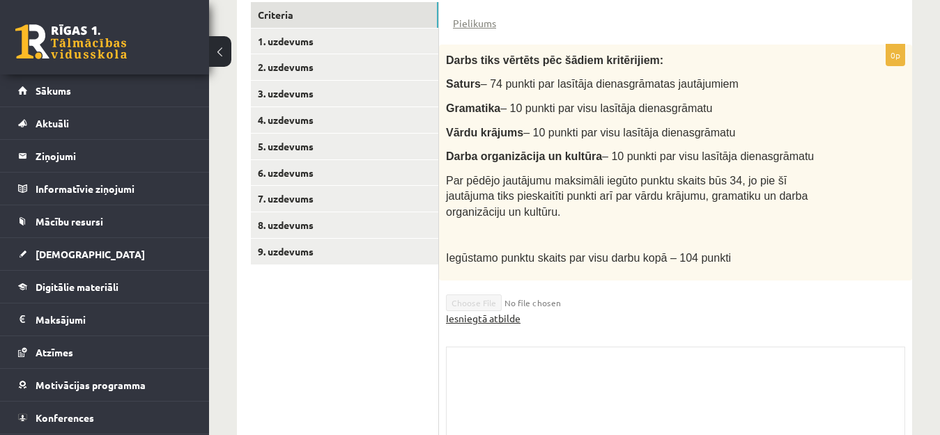
click at [506, 311] on link "Iesniegtā atbilde" at bounding box center [483, 318] width 75 height 15
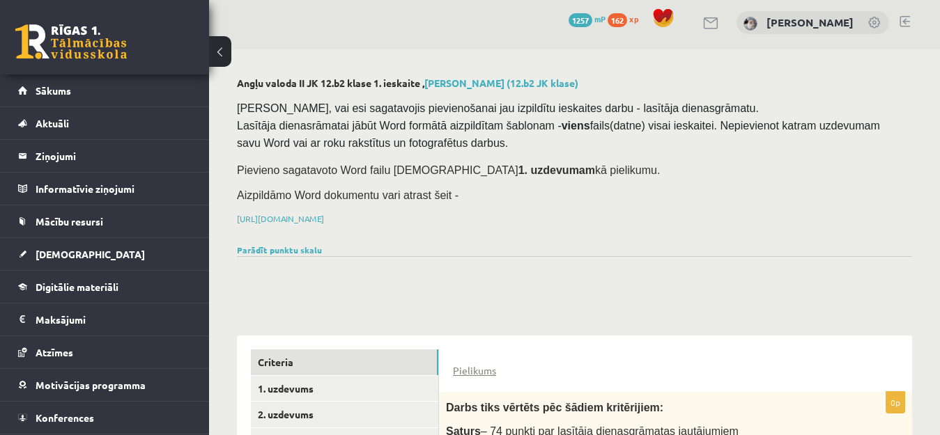
scroll to position [0, 0]
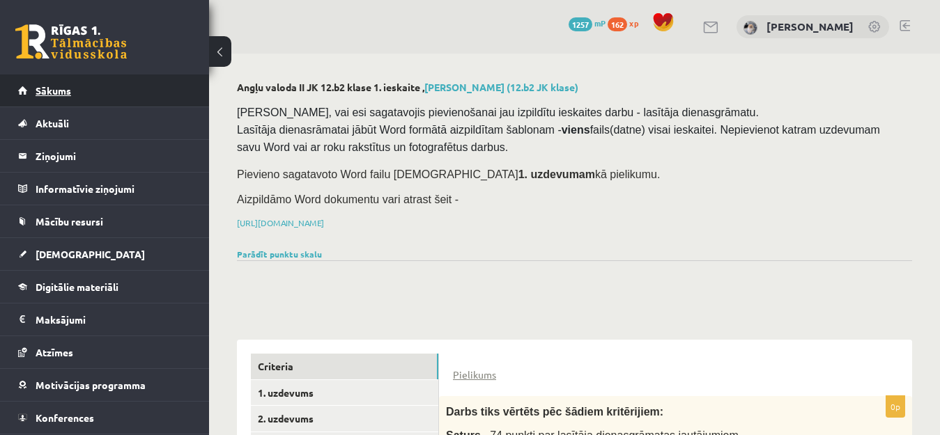
click at [102, 83] on link "Sākums" at bounding box center [104, 91] width 173 height 32
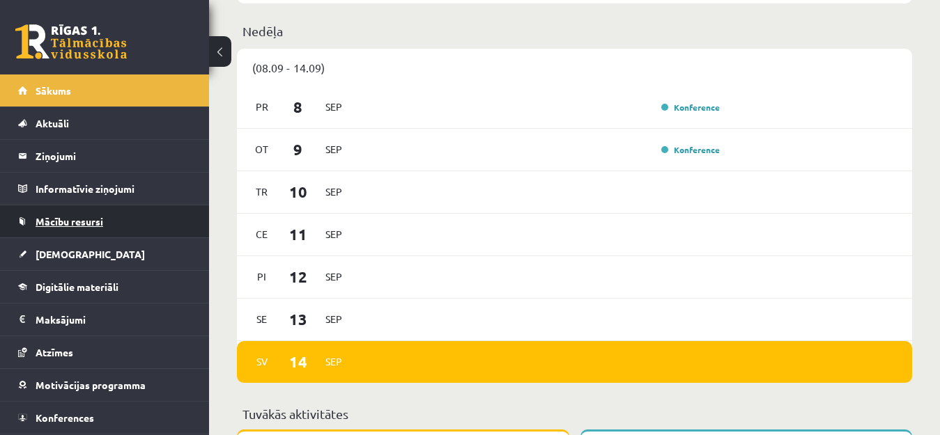
scroll to position [748, 0]
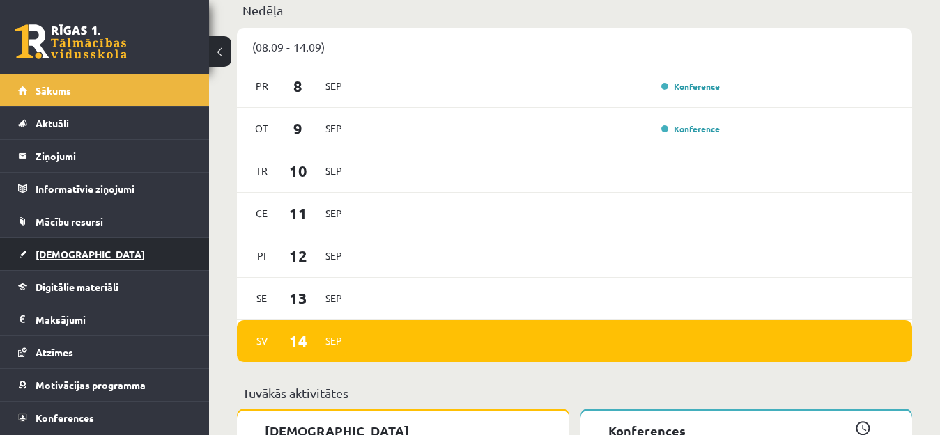
click at [93, 260] on link "[DEMOGRAPHIC_DATA]" at bounding box center [104, 254] width 173 height 32
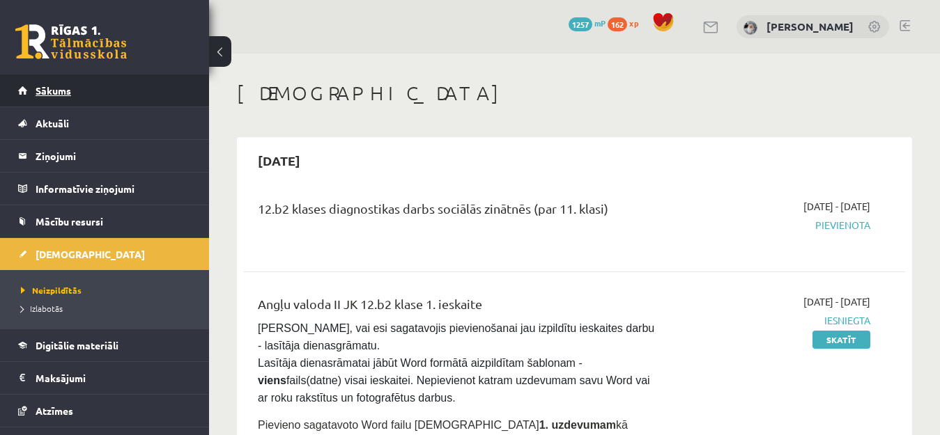
click at [70, 98] on link "Sākums" at bounding box center [104, 91] width 173 height 32
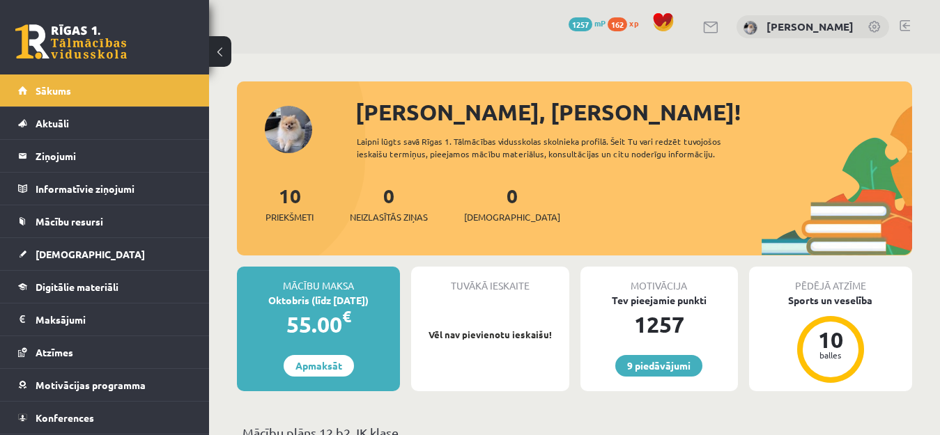
click at [901, 26] on link at bounding box center [904, 25] width 10 height 11
